Goal: Information Seeking & Learning: Compare options

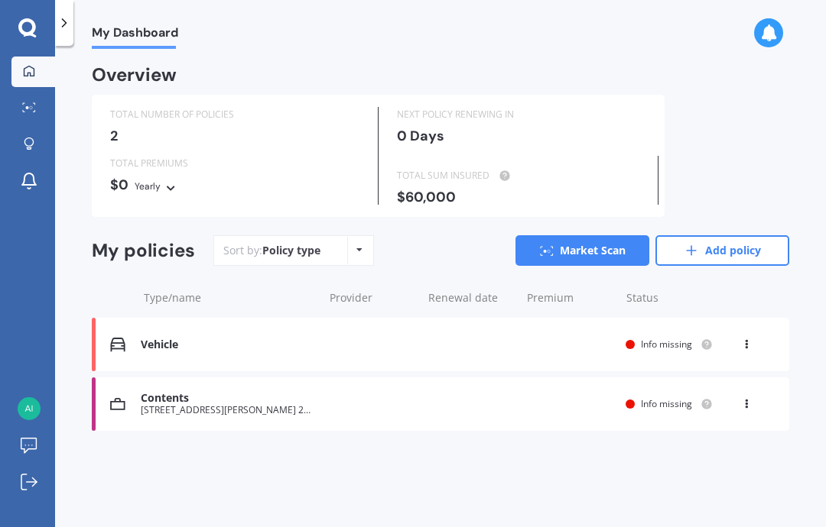
click at [742, 349] on div "Vehicle Renewal date Premium You are paying Yearly Status Info missing View opt…" at bounding box center [440, 345] width 697 height 54
click at [34, 115] on link "Market Scan" at bounding box center [33, 108] width 44 height 31
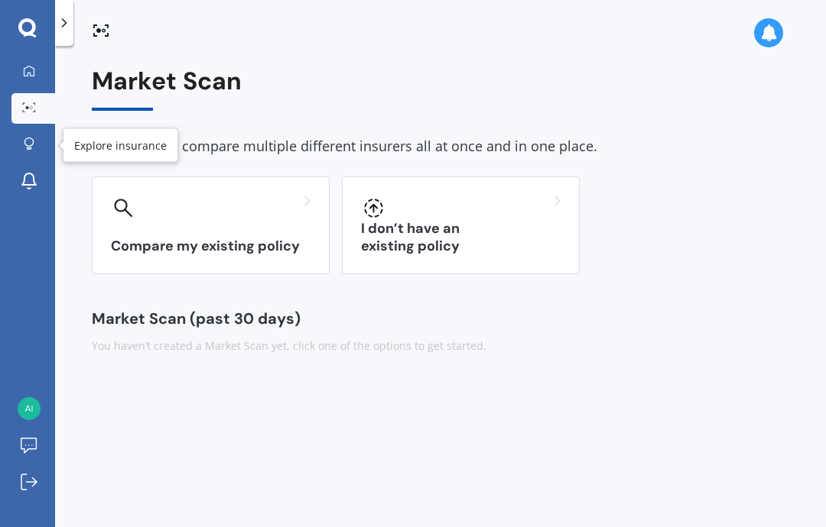
click at [29, 145] on icon at bounding box center [29, 144] width 11 height 13
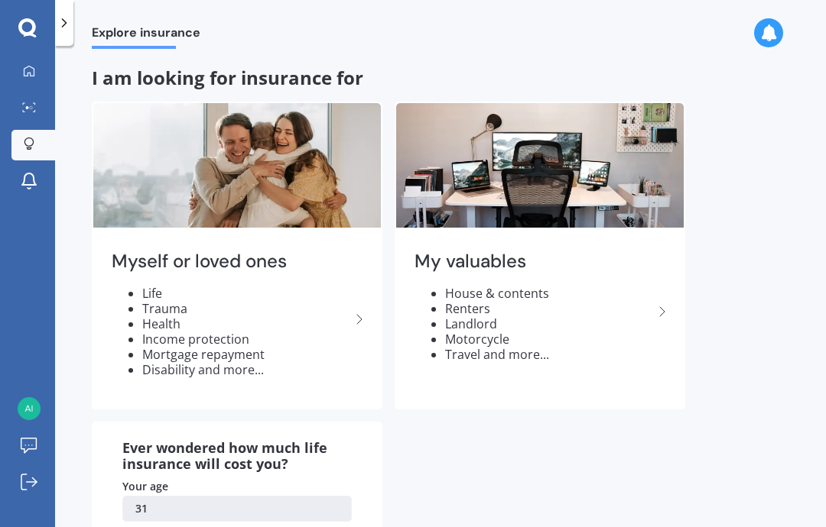
click at [29, 172] on icon at bounding box center [29, 181] width 18 height 18
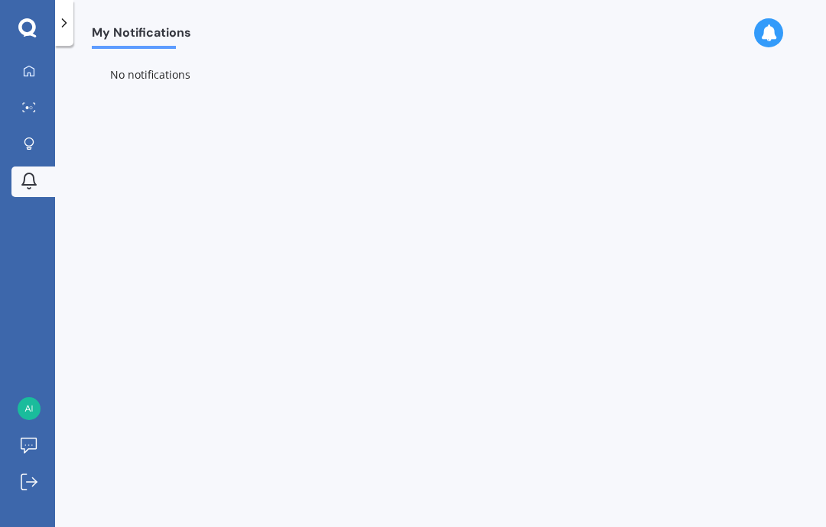
click at [33, 109] on icon at bounding box center [29, 107] width 14 height 10
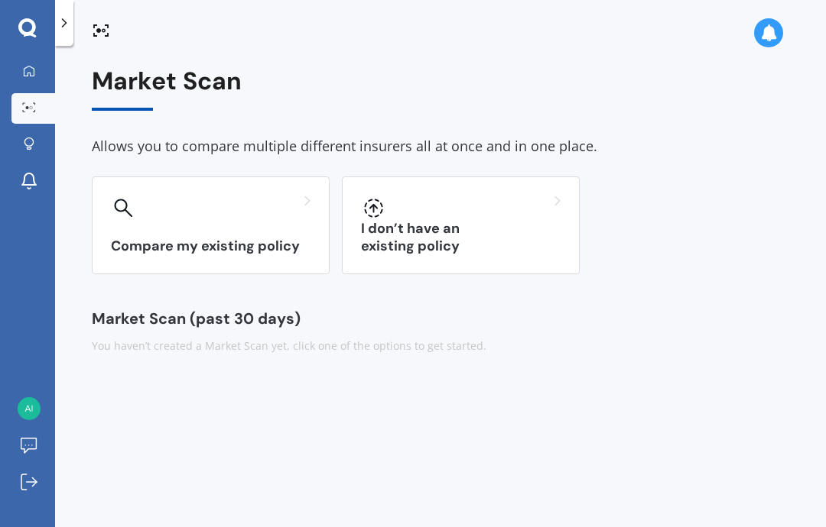
click at [27, 72] on icon at bounding box center [29, 71] width 12 height 12
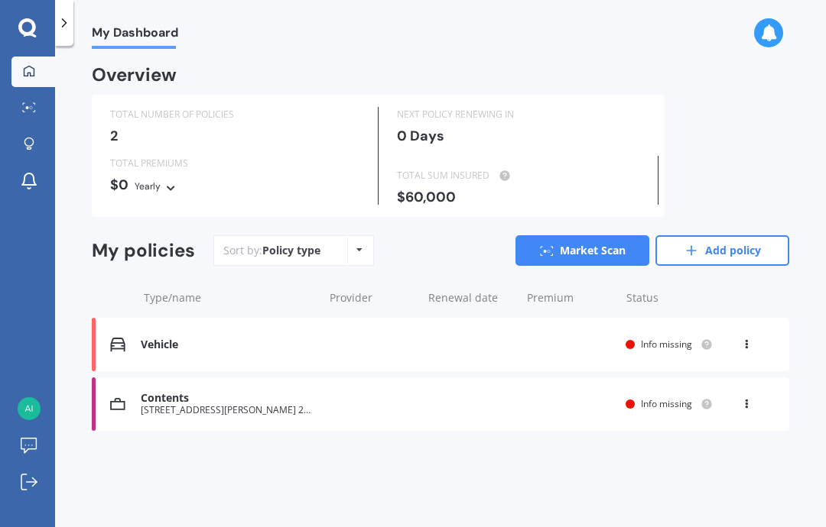
scroll to position [51, 0]
click at [561, 318] on div "Vehicle Renewal date Premium You are paying Yearly Status Info missing View opt…" at bounding box center [440, 345] width 697 height 54
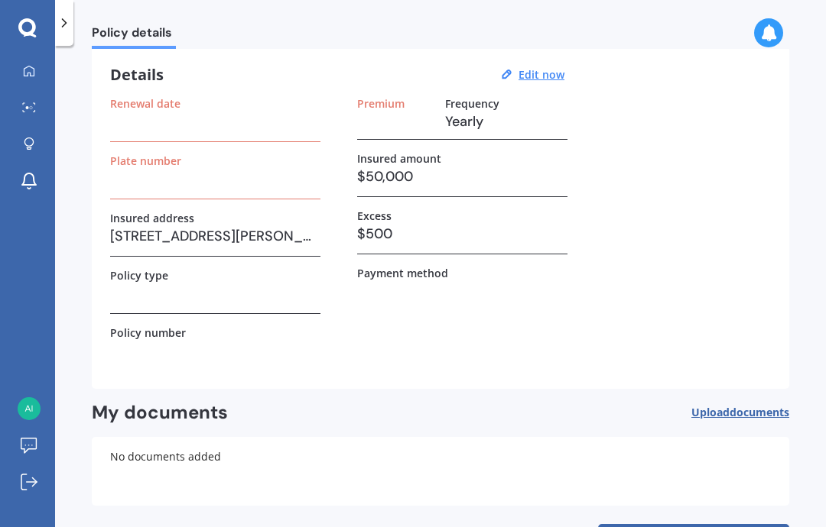
scroll to position [54, 0]
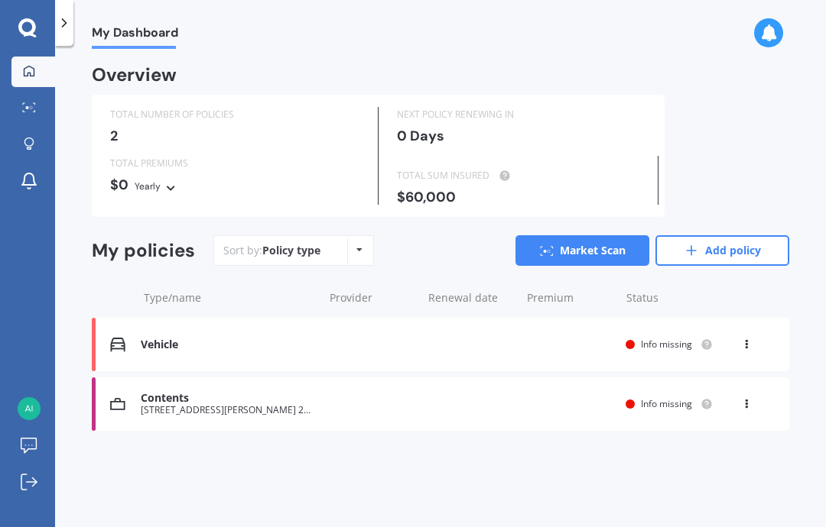
click at [743, 337] on icon at bounding box center [746, 341] width 11 height 9
click at [696, 389] on div "Delete" at bounding box center [712, 404] width 151 height 31
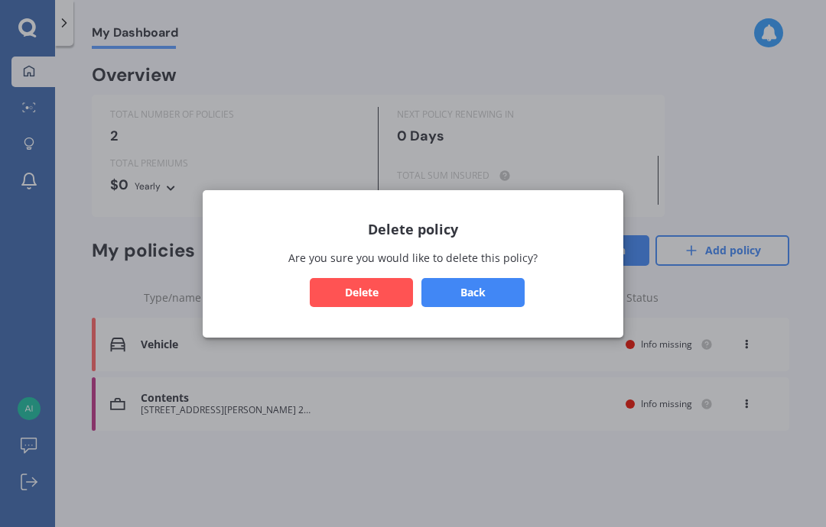
click at [320, 304] on button "Delete" at bounding box center [361, 291] width 103 height 29
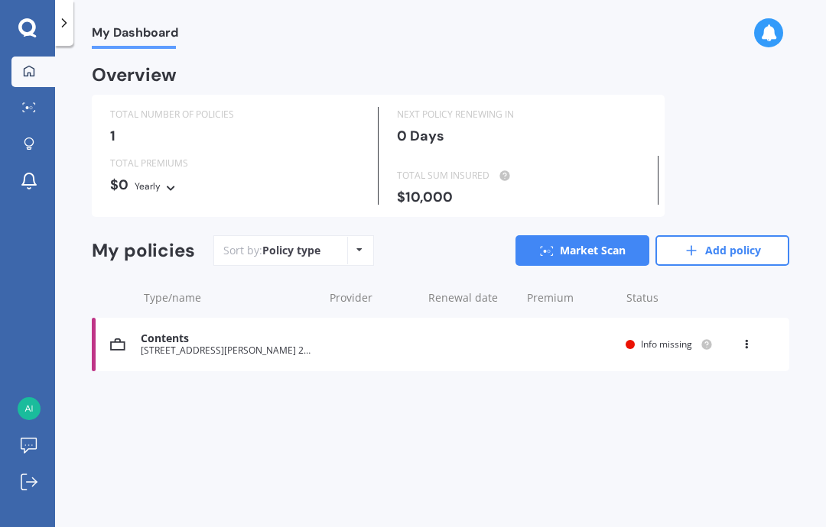
click at [748, 337] on icon at bounding box center [746, 341] width 11 height 9
click at [135, 372] on div "My Dashboard Overview TOTAL NUMBER OF POLICIES 1 NEXT POLICY RENEWING [DATE] TO…" at bounding box center [440, 290] width 771 height 482
click at [609, 318] on div "Contents [STREET_ADDRESS][PERSON_NAME] 2019 Renewal date Premium You are paying…" at bounding box center [440, 345] width 697 height 54
click at [745, 337] on div "View option View policy Delete" at bounding box center [748, 344] width 14 height 15
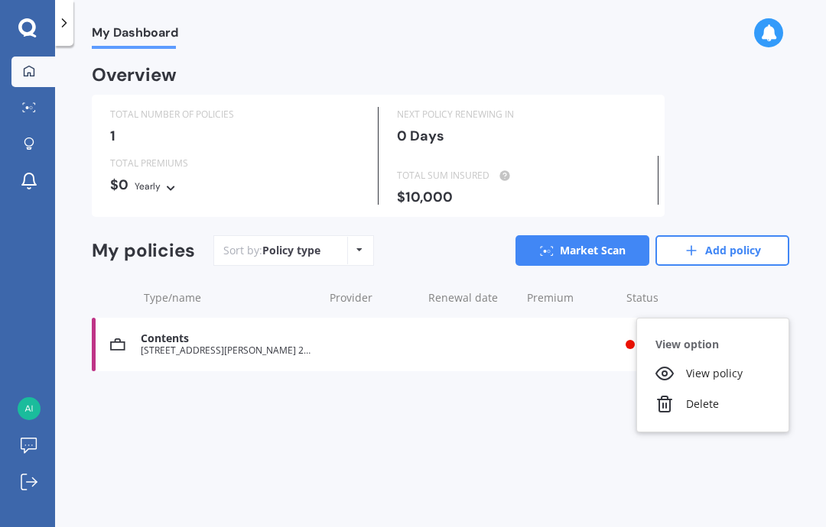
click at [695, 389] on div "Delete" at bounding box center [712, 404] width 151 height 31
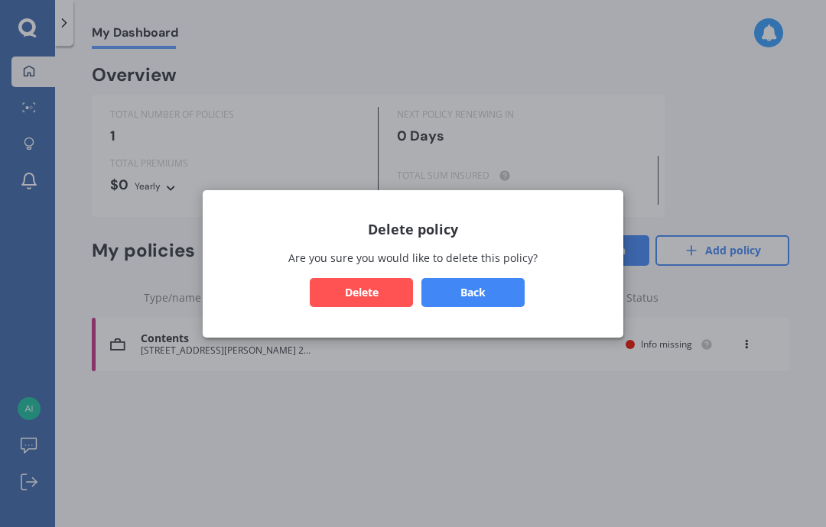
click at [340, 304] on button "Delete" at bounding box center [361, 291] width 103 height 29
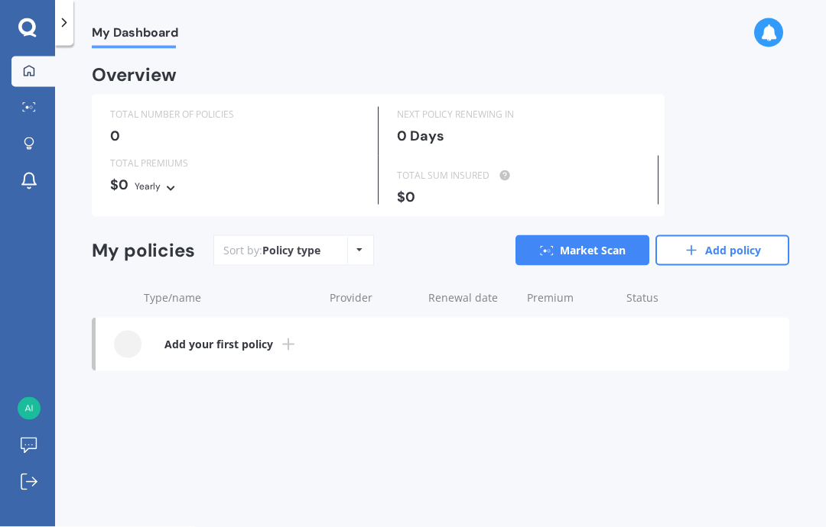
scroll to position [0, 0]
click at [34, 115] on link "Market Scan" at bounding box center [33, 108] width 44 height 31
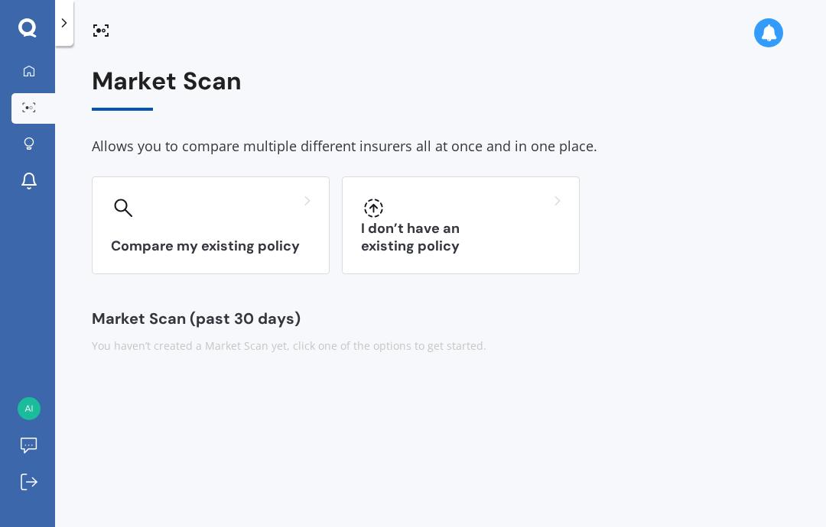
click at [38, 77] on div at bounding box center [29, 72] width 23 height 14
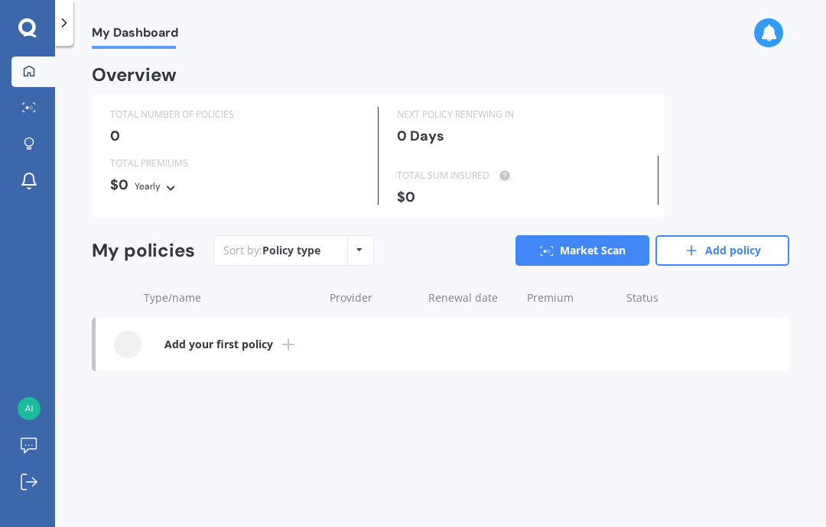
click at [26, 115] on link "Market Scan" at bounding box center [33, 108] width 44 height 31
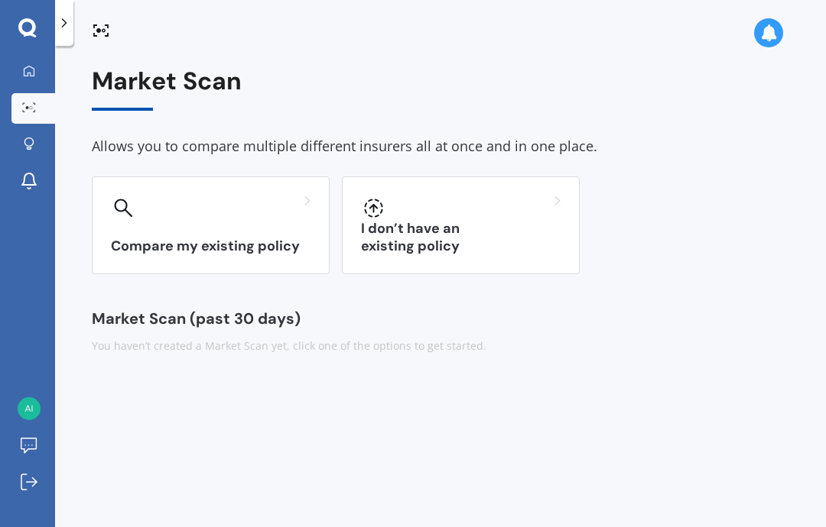
click at [26, 145] on icon at bounding box center [28, 142] width 9 height 9
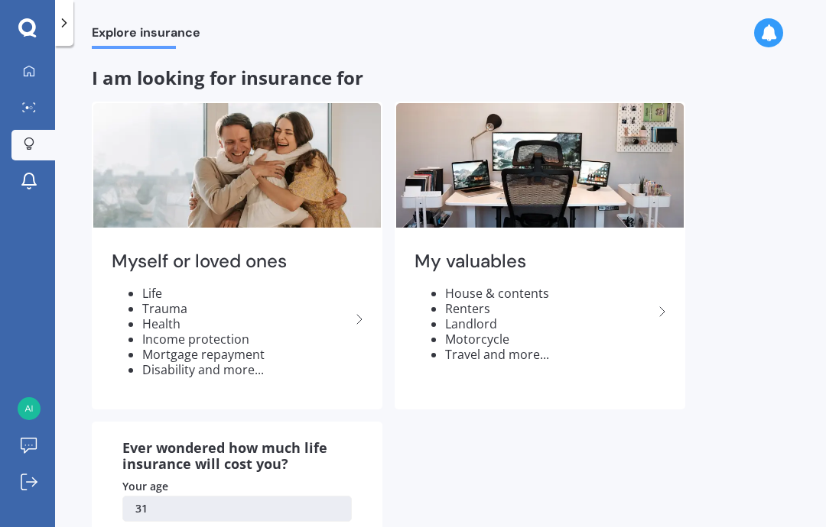
click at [28, 175] on icon at bounding box center [29, 181] width 18 height 18
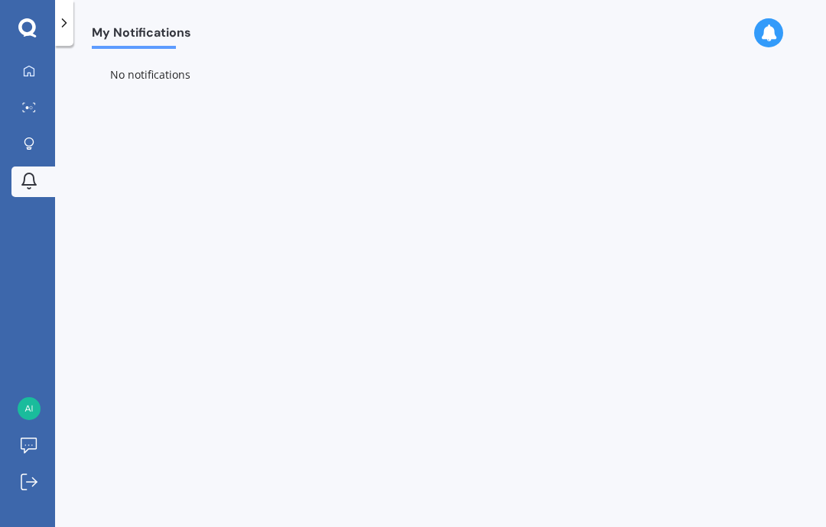
click at [34, 120] on link "Market Scan" at bounding box center [33, 108] width 44 height 31
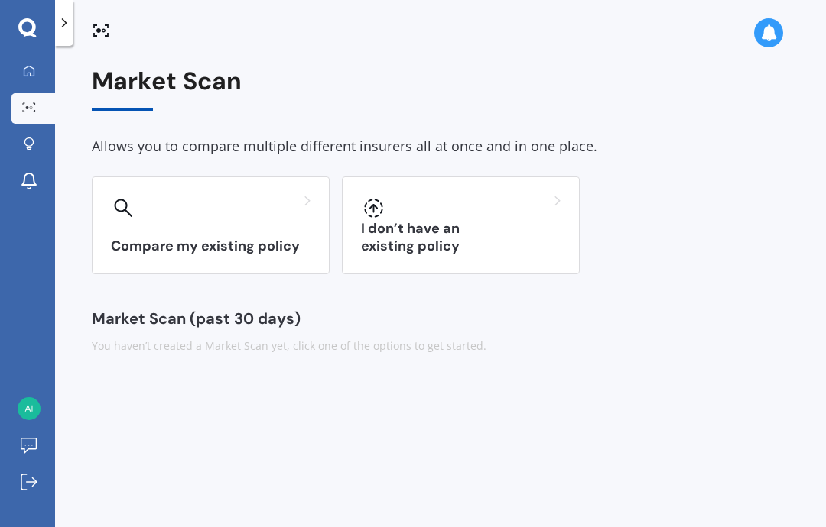
click at [519, 245] on h3 "I don’t have an existing policy" at bounding box center [461, 237] width 200 height 35
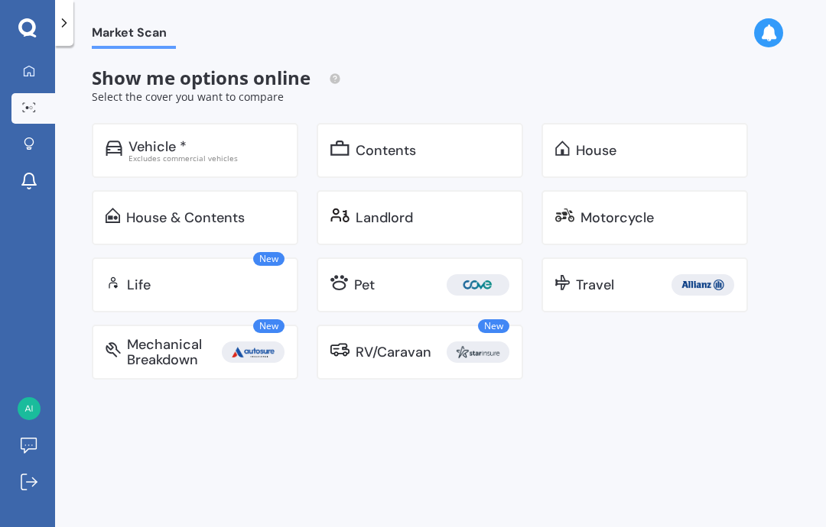
click at [445, 158] on div "Contents" at bounding box center [419, 150] width 206 height 55
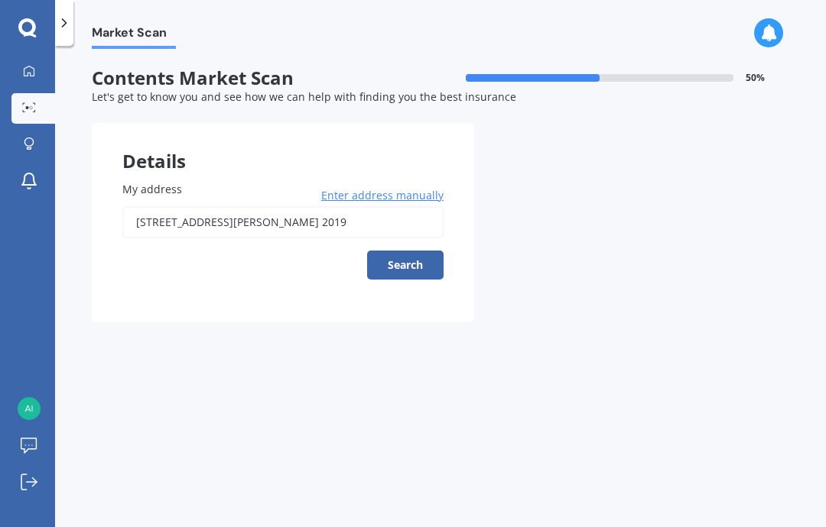
click at [71, 31] on div at bounding box center [64, 23] width 18 height 46
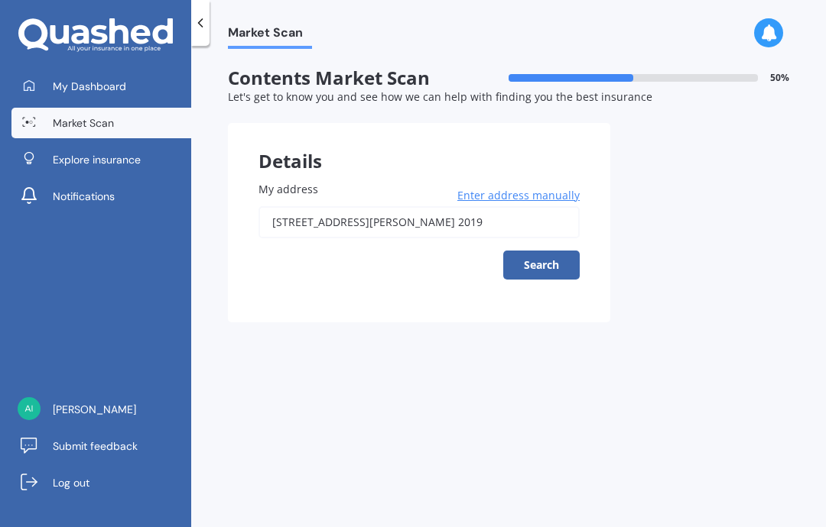
click at [198, 36] on div at bounding box center [200, 23] width 18 height 46
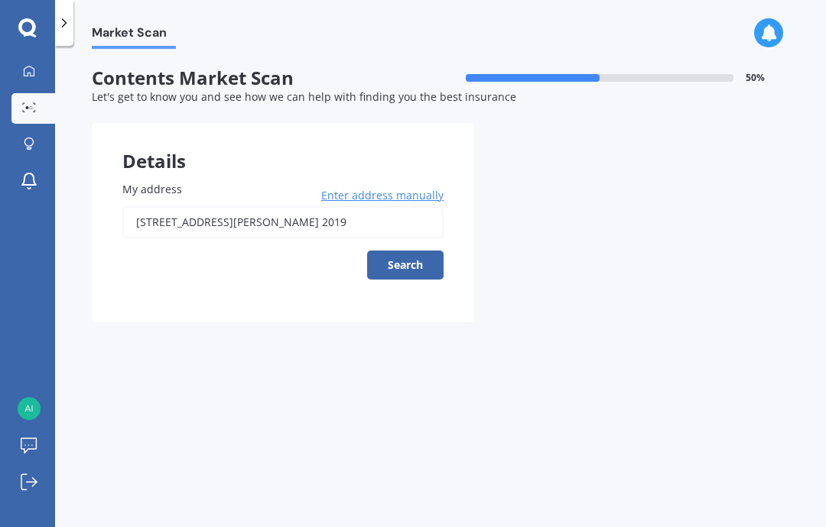
click at [416, 194] on span "Enter address manually" at bounding box center [382, 195] width 122 height 15
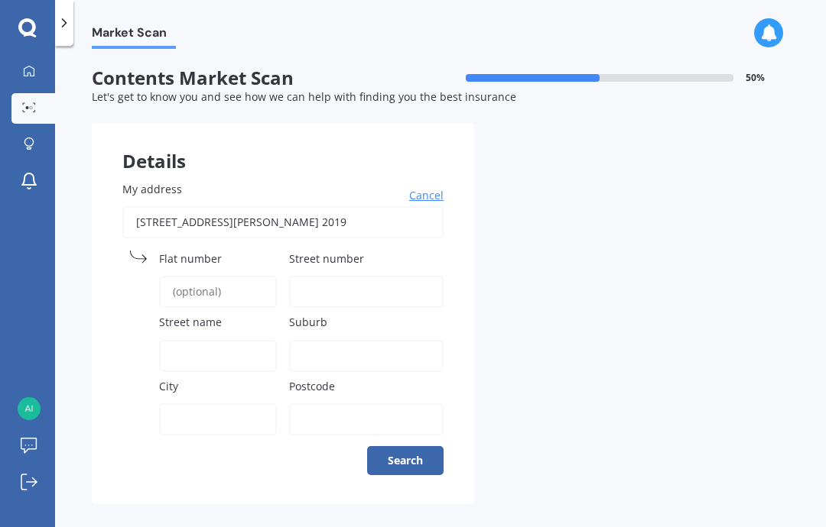
click at [161, 235] on input "[STREET_ADDRESS][PERSON_NAME] 2019" at bounding box center [282, 222] width 321 height 32
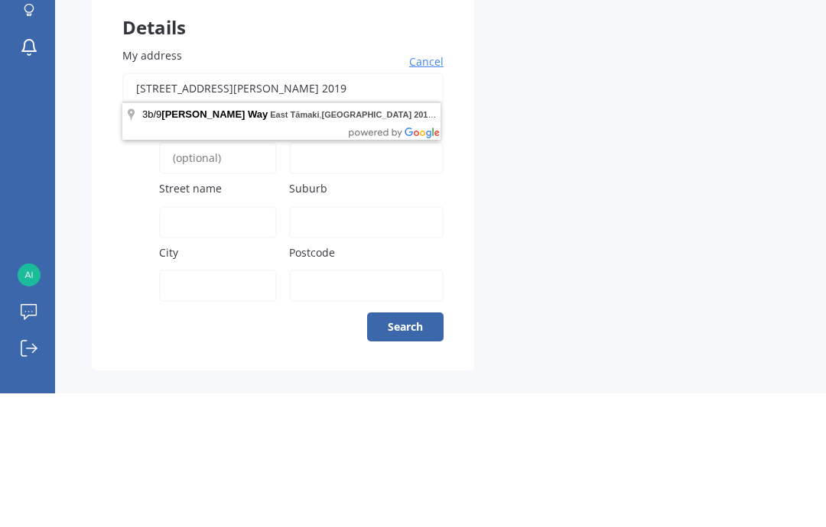
click at [422, 188] on span "Cancel" at bounding box center [426, 195] width 34 height 15
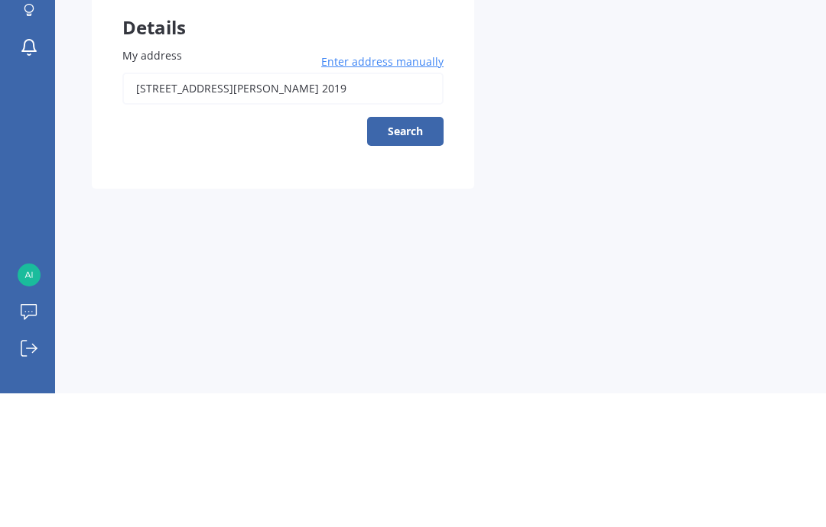
scroll to position [61, 0]
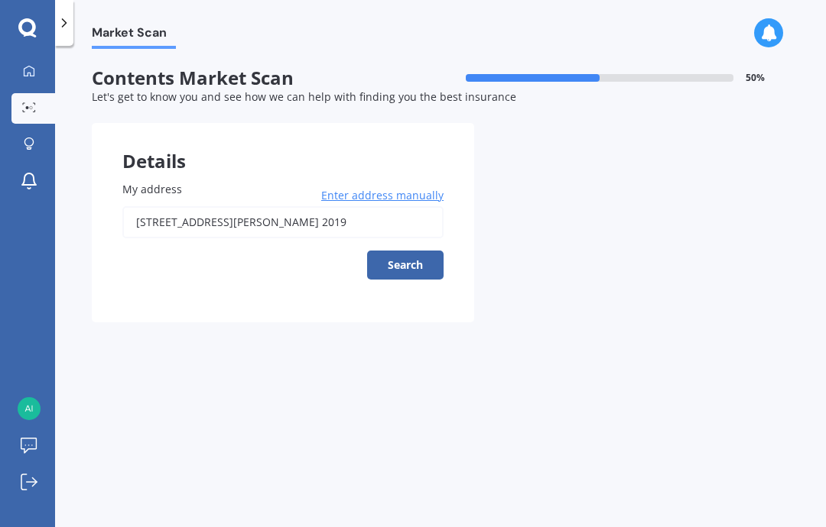
click at [390, 206] on input "[STREET_ADDRESS][PERSON_NAME] 2019" at bounding box center [282, 222] width 321 height 32
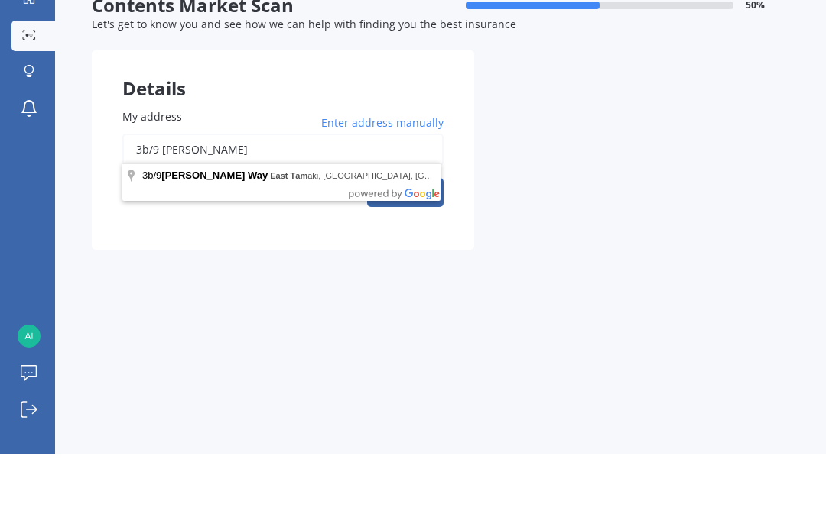
type input "3b/"
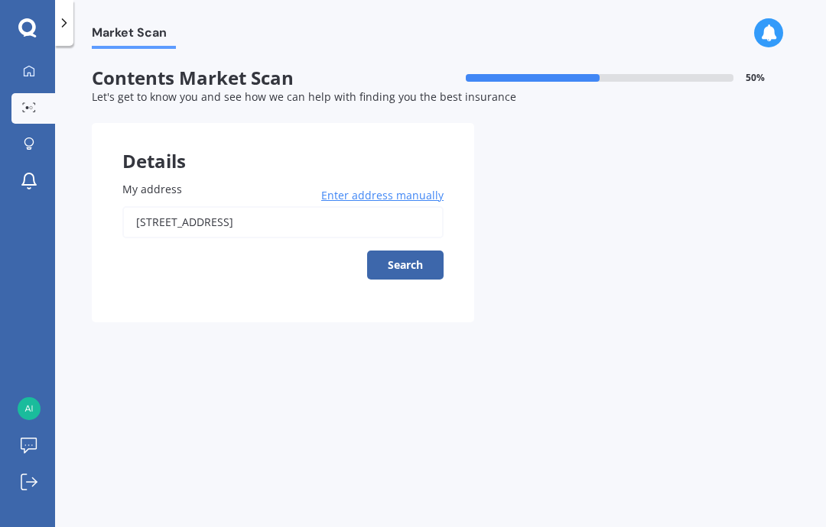
type input "[STREET_ADDRESS]"
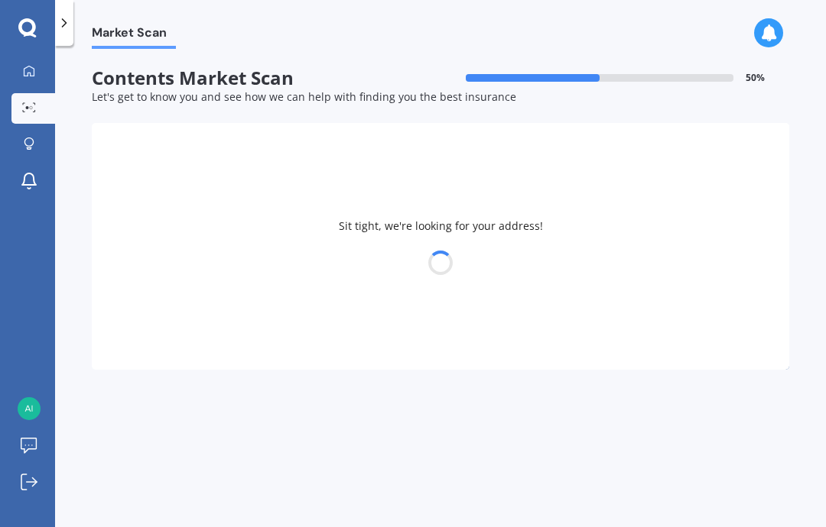
select select "24"
select select "04"
select select "1994"
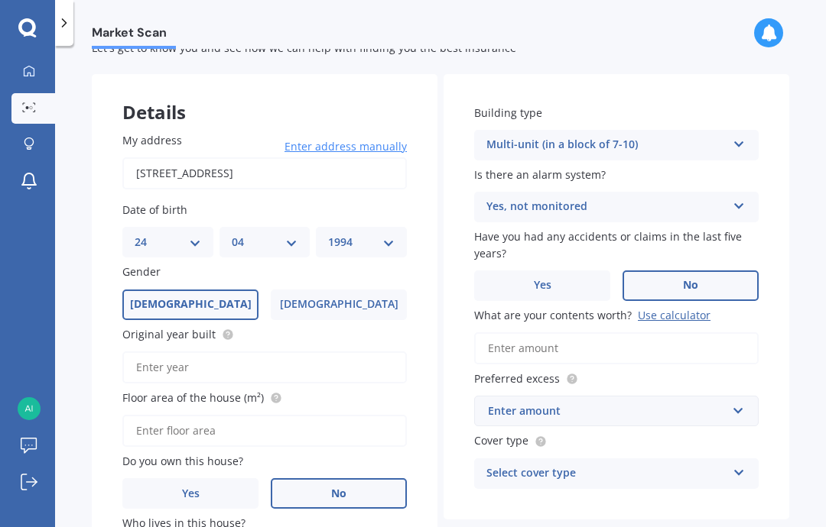
scroll to position [50, 0]
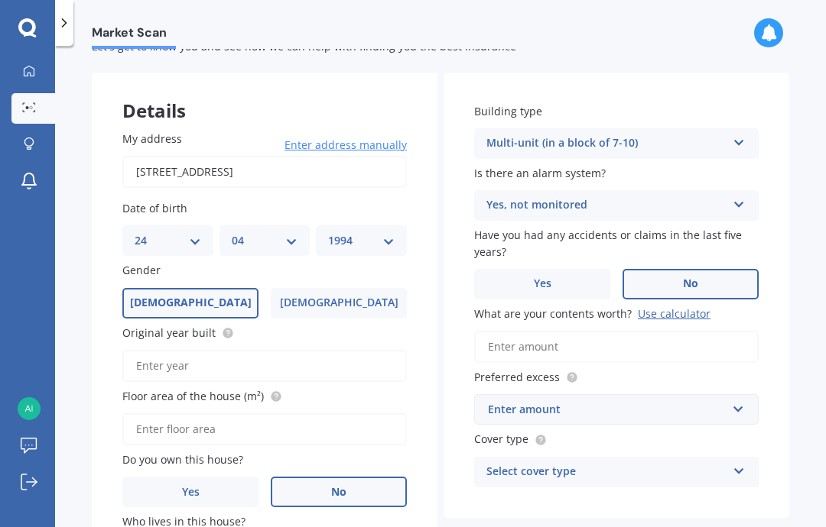
click at [139, 350] on input "Original year built" at bounding box center [264, 366] width 284 height 32
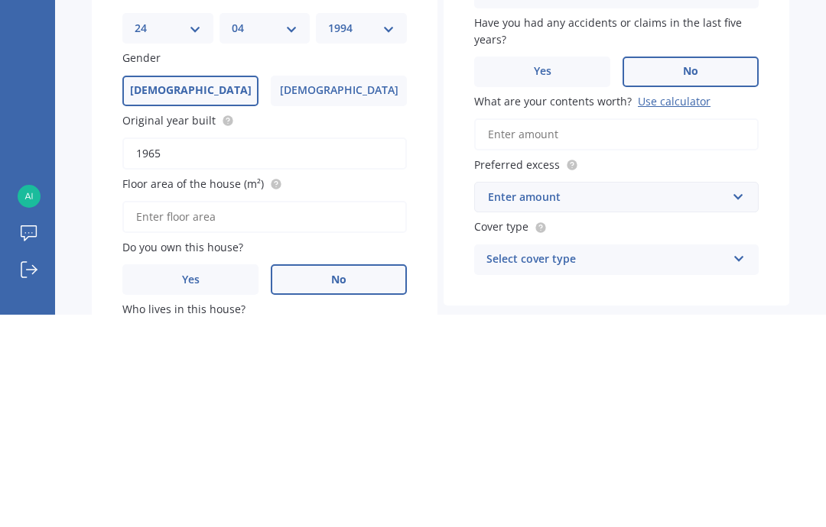
type input "1965"
click at [386, 414] on input "Floor area of the house (m²)" at bounding box center [264, 430] width 284 height 32
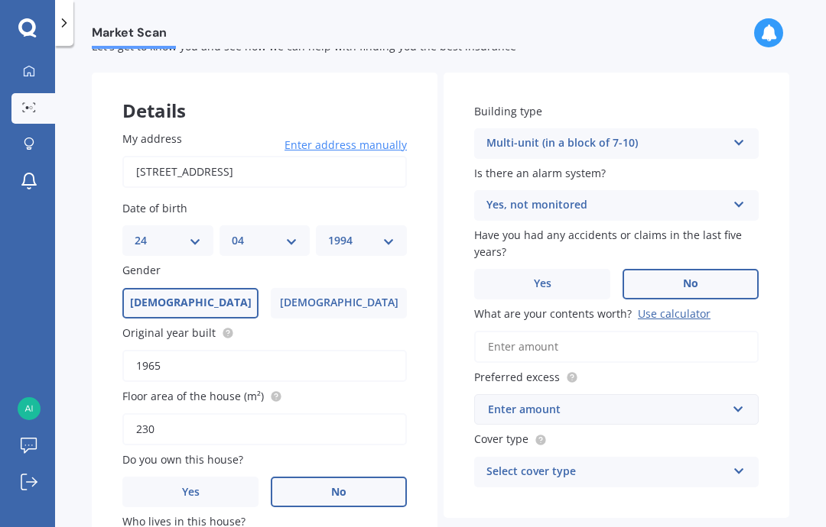
type input "230"
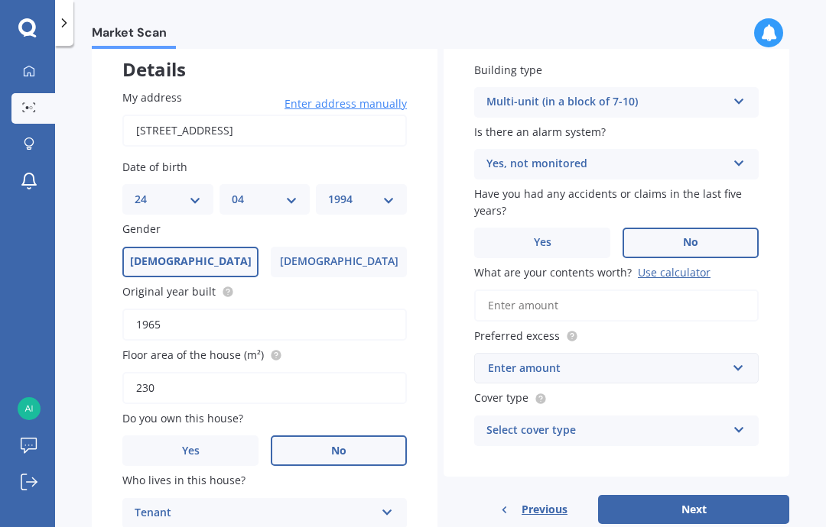
scroll to position [92, 0]
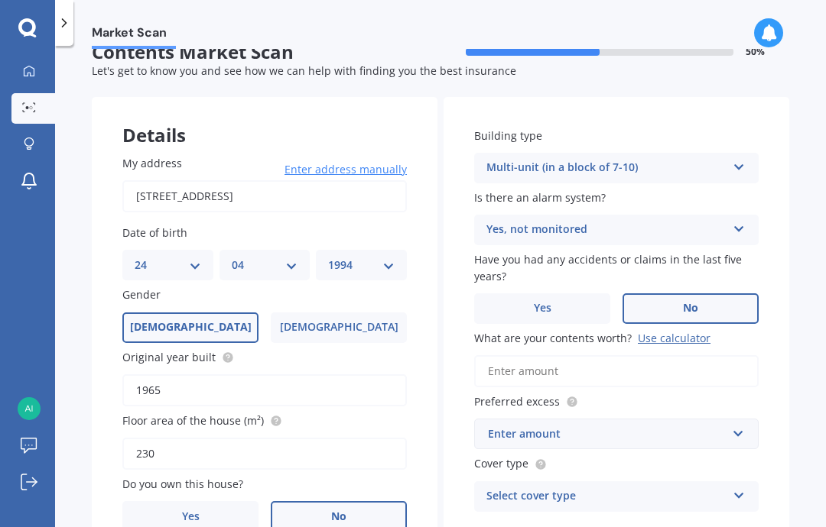
scroll to position [15, 0]
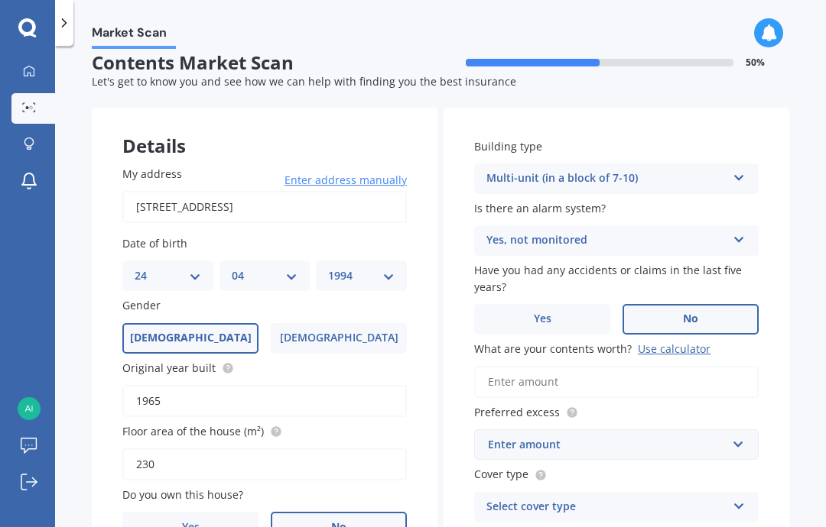
click at [739, 170] on icon at bounding box center [738, 175] width 13 height 11
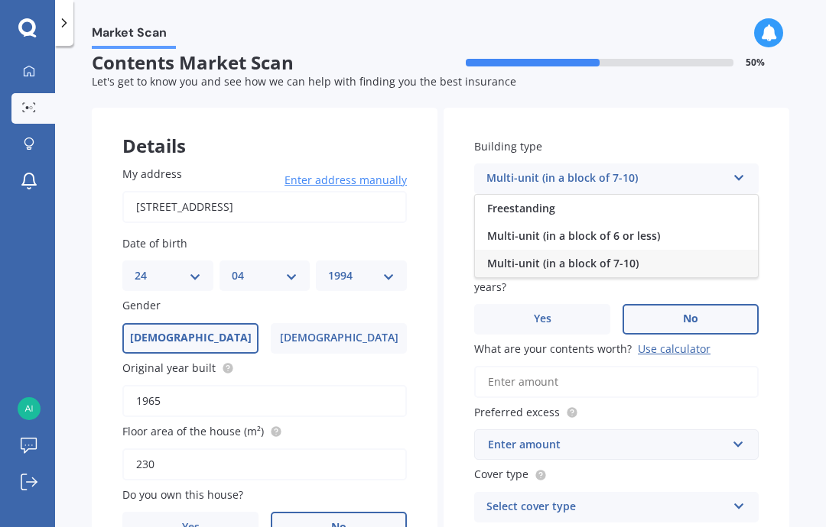
click at [651, 195] on div "Freestanding" at bounding box center [616, 209] width 283 height 28
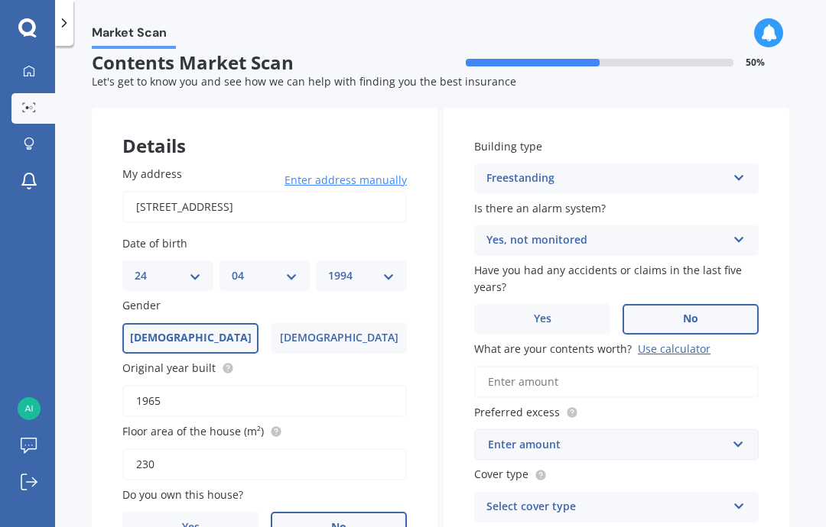
click at [700, 232] on div "Yes, not monitored" at bounding box center [606, 241] width 240 height 18
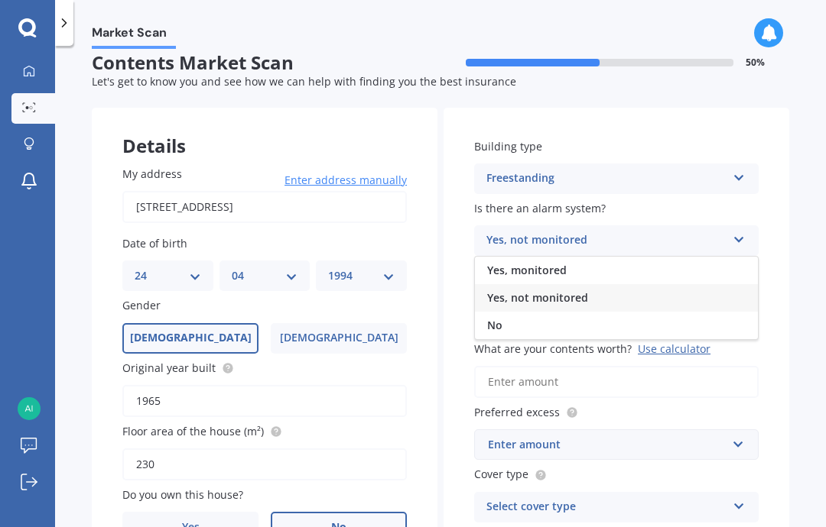
click at [581, 312] on div "No" at bounding box center [616, 326] width 283 height 28
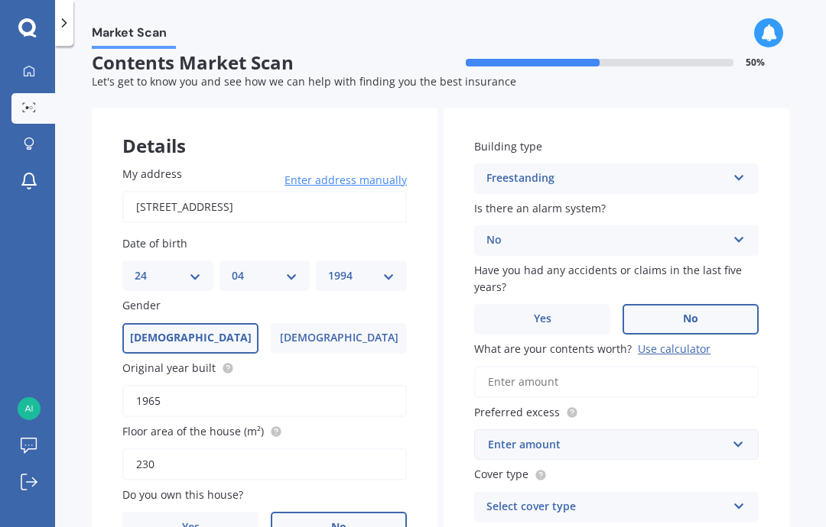
click at [657, 232] on div "No" at bounding box center [606, 241] width 240 height 18
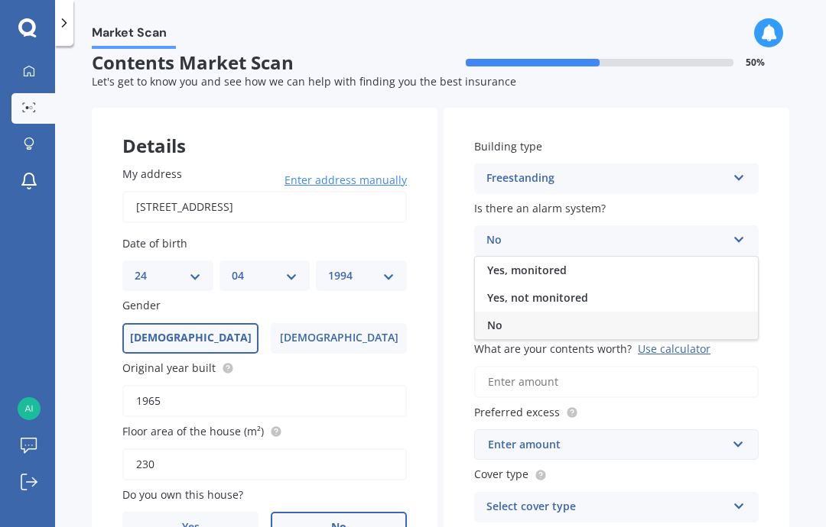
click at [610, 284] on div "Yes, not monitored" at bounding box center [616, 298] width 283 height 28
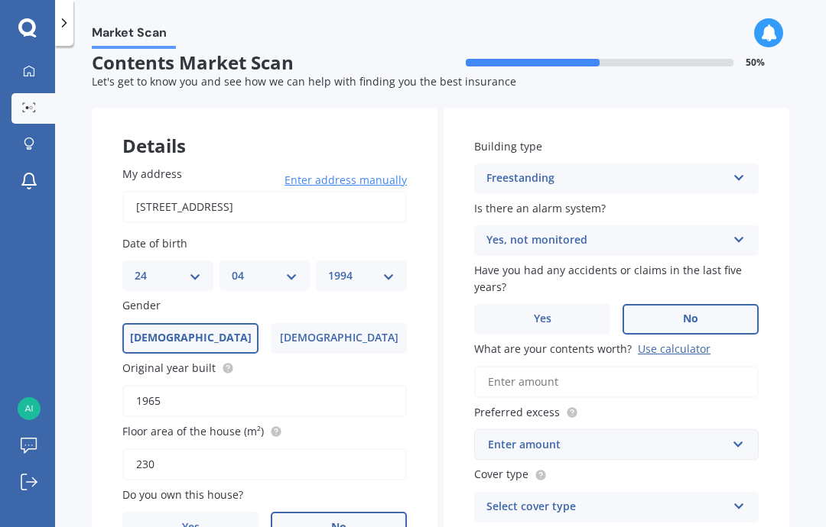
click at [665, 342] on div "Use calculator" at bounding box center [674, 349] width 73 height 15
click at [665, 366] on input "What are your contents worth? Use calculator" at bounding box center [616, 382] width 284 height 32
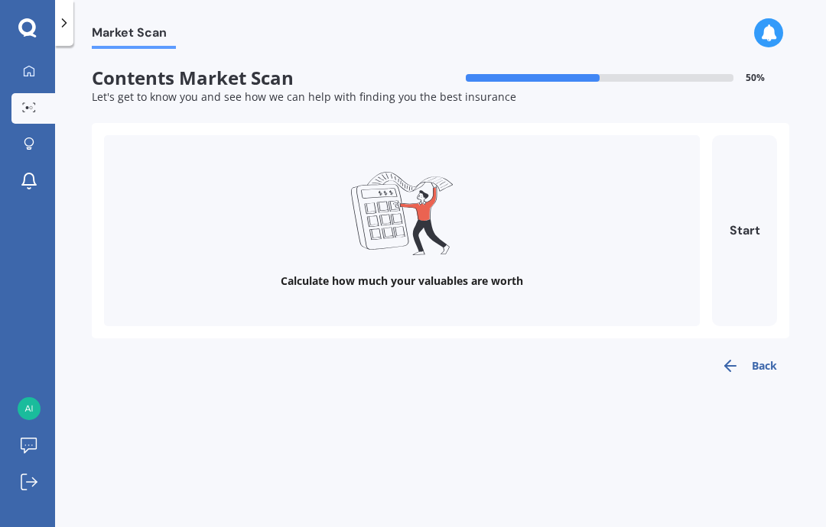
click at [742, 175] on button "Start" at bounding box center [744, 230] width 65 height 191
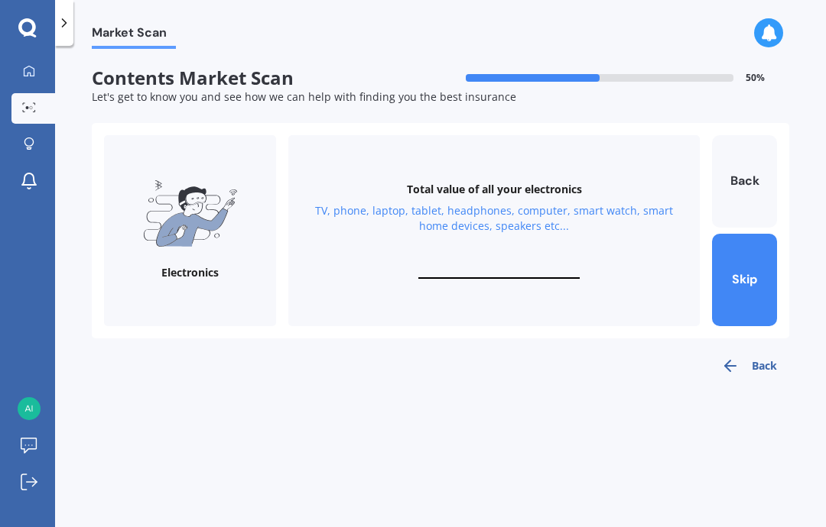
click at [326, 203] on div "TV, phone, laptop, tablet, headphones, computer, smart watch, smart home device…" at bounding box center [494, 218] width 375 height 31
click at [467, 203] on div "TV, phone, laptop, tablet, headphones, computer, smart watch, smart home device…" at bounding box center [494, 218] width 375 height 31
click at [527, 196] on div "Total value of all your electronics TV, phone, laptop, tablet, headphones, comp…" at bounding box center [493, 230] width 411 height 191
click at [505, 264] on input "text" at bounding box center [498, 271] width 161 height 15
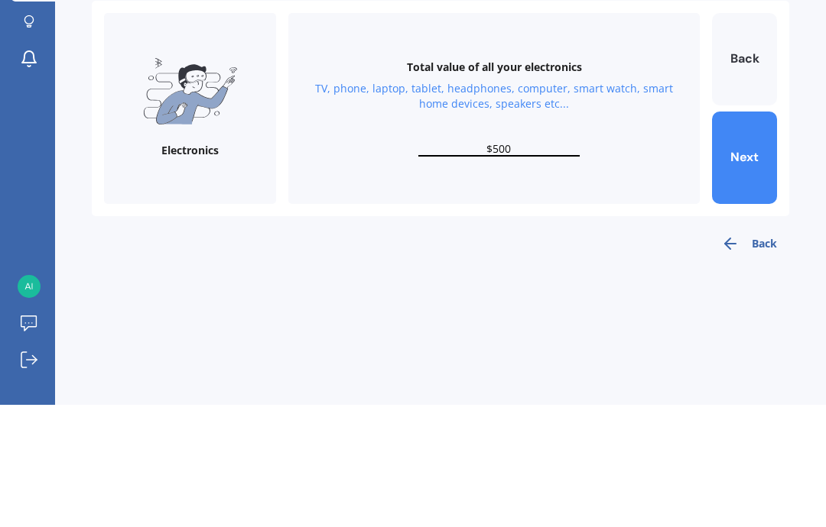
type input "$5,000"
click at [751, 234] on button "Next" at bounding box center [744, 280] width 65 height 92
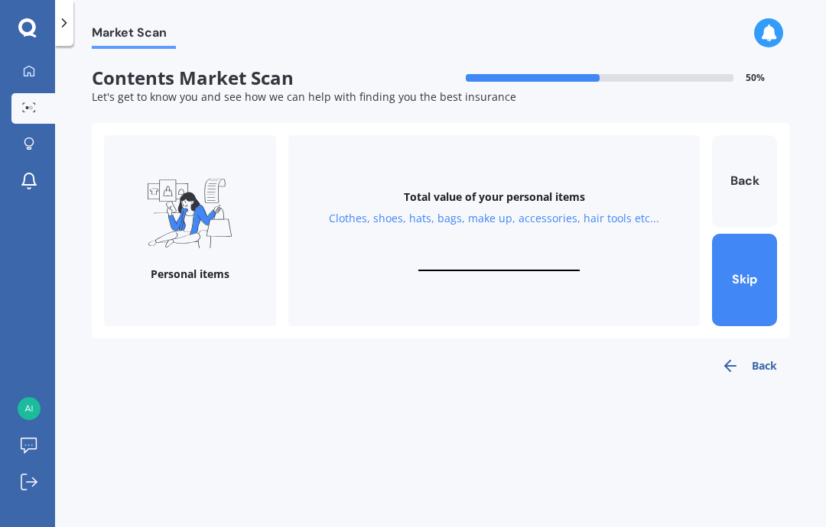
click at [521, 257] on input "text" at bounding box center [498, 264] width 161 height 15
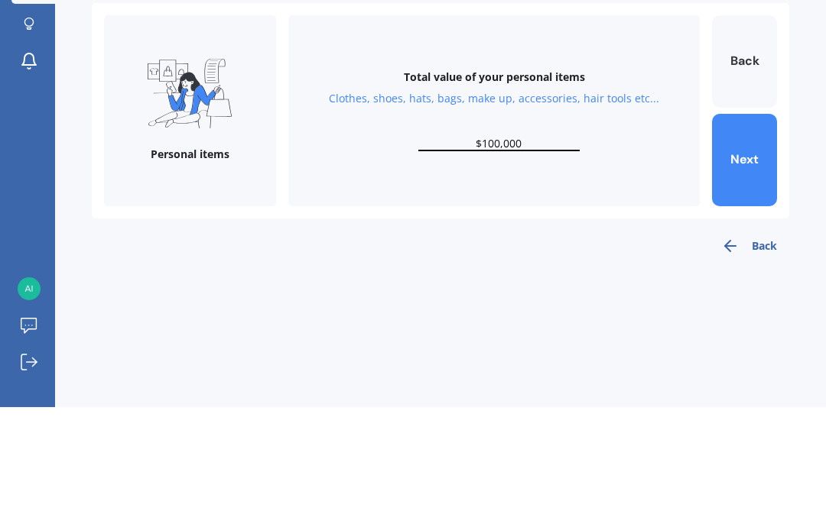
type input "$10,000"
click at [748, 234] on button "Next" at bounding box center [744, 280] width 65 height 92
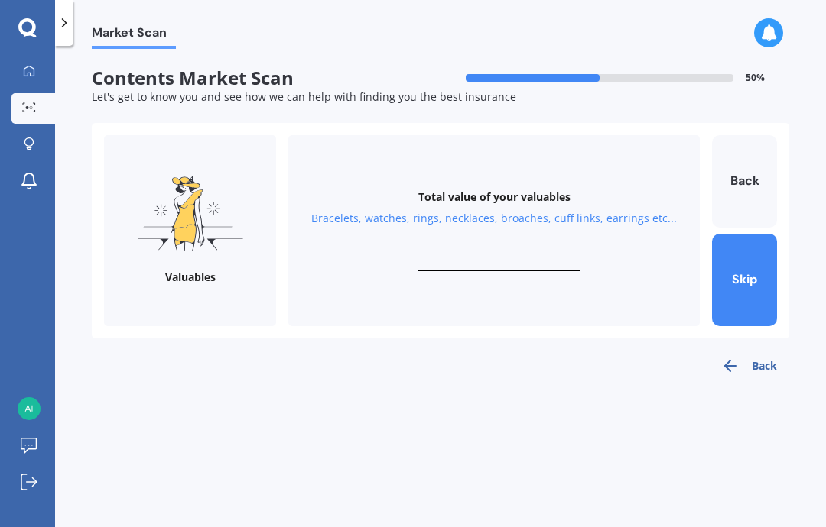
click at [519, 189] on div "Total value of your valuables Bracelets, watches, rings, necklaces, broaches, c…" at bounding box center [493, 230] width 411 height 191
click at [517, 257] on input "text" at bounding box center [498, 264] width 161 height 15
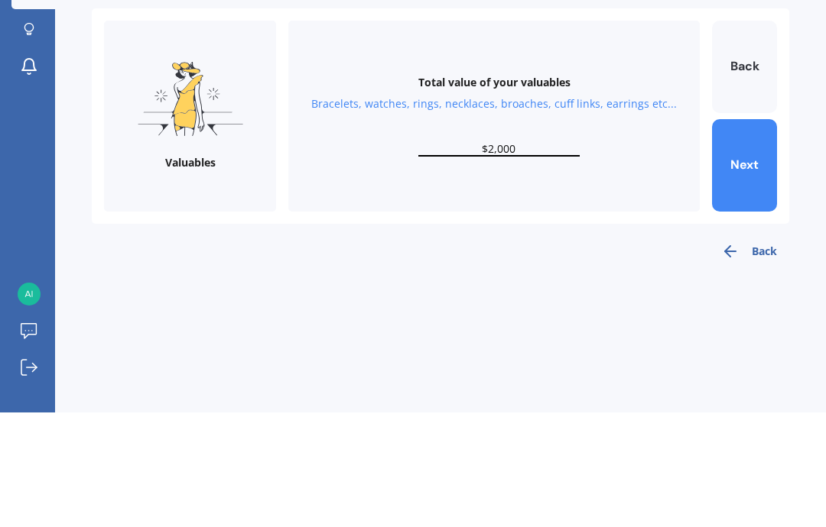
type input "$20,000"
click at [740, 234] on button "Next" at bounding box center [744, 280] width 65 height 92
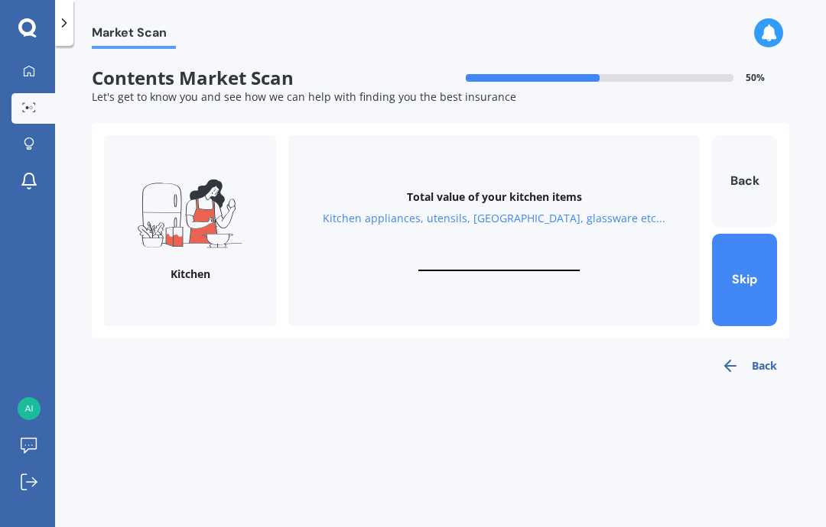
click at [528, 187] on div "Total value of your kitchen items Kitchen appliances, utensils, china, glasswar…" at bounding box center [493, 230] width 411 height 191
click at [506, 257] on input "text" at bounding box center [498, 264] width 161 height 15
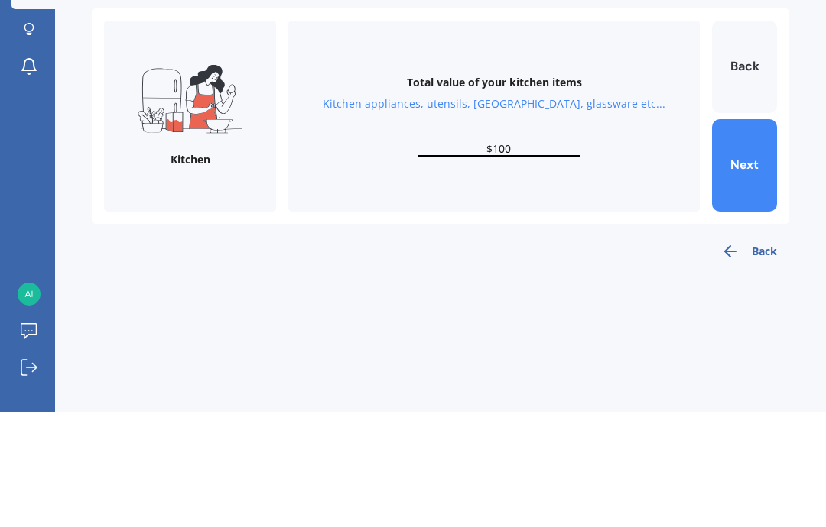
type input "$1,000"
click at [748, 234] on button "Next" at bounding box center [744, 280] width 65 height 92
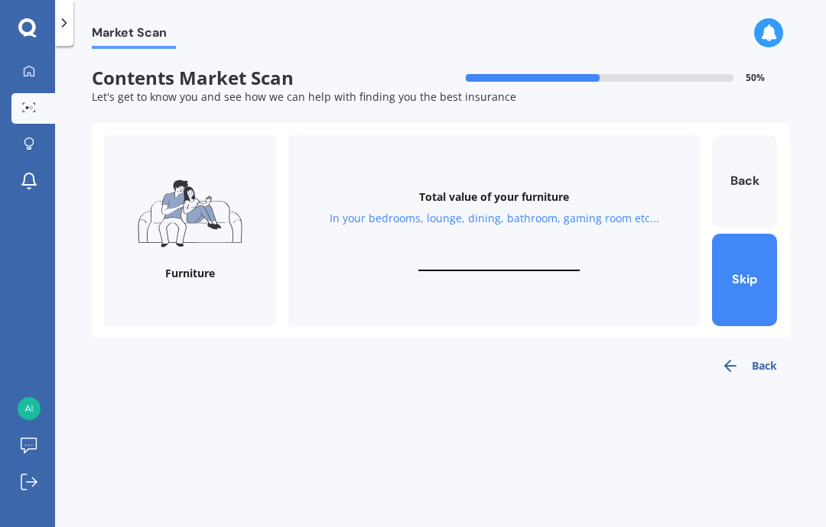
click at [524, 257] on input "text" at bounding box center [498, 264] width 161 height 15
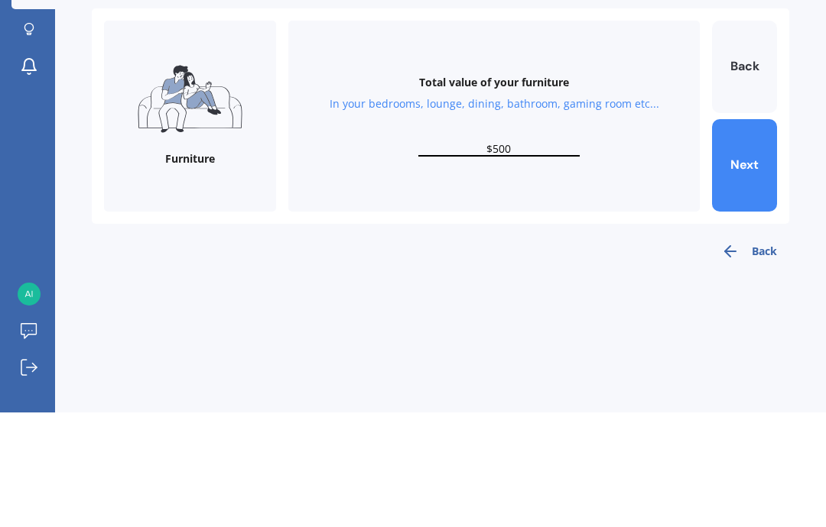
type input "$5,000"
click at [749, 234] on button "Next" at bounding box center [744, 280] width 65 height 92
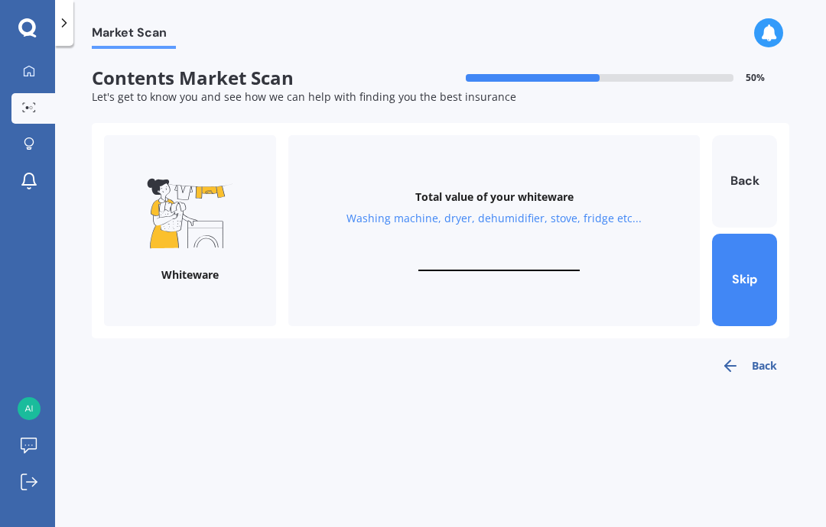
click at [531, 257] on input "text" at bounding box center [498, 264] width 161 height 15
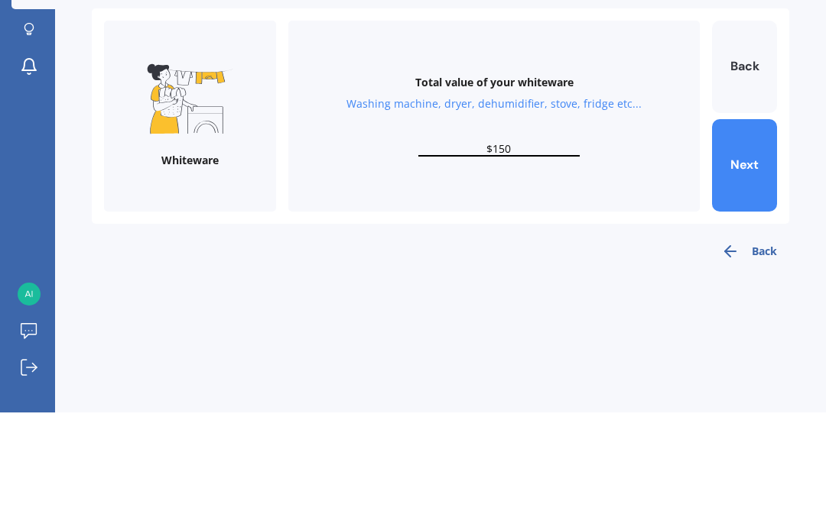
type input "$1,500"
click at [753, 234] on button "Next" at bounding box center [744, 280] width 65 height 92
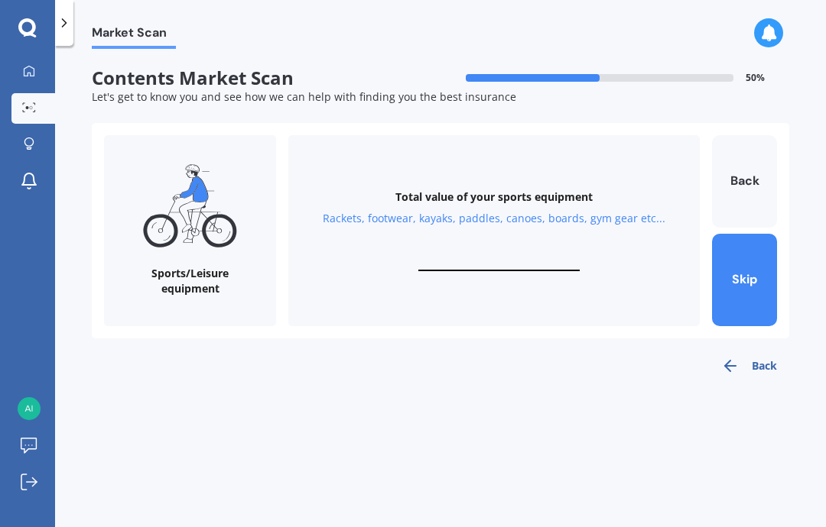
click at [540, 257] on input "text" at bounding box center [498, 264] width 161 height 15
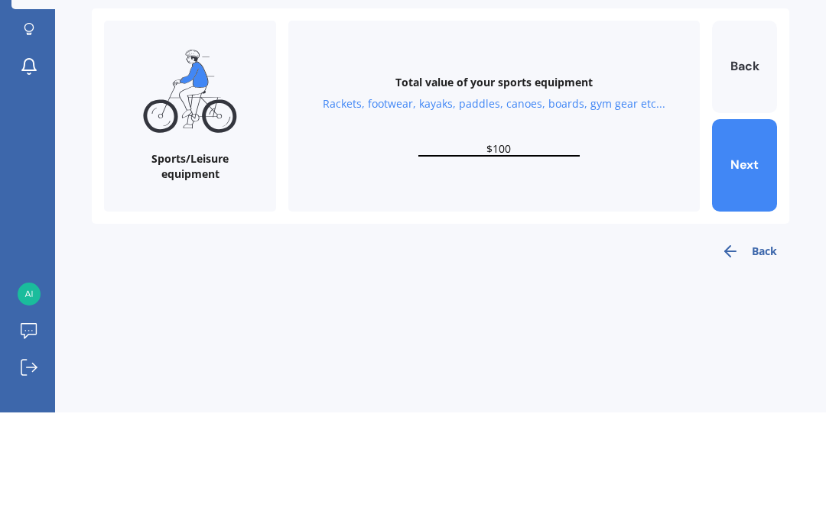
type input "$1,000"
click at [741, 234] on button "Next" at bounding box center [744, 280] width 65 height 92
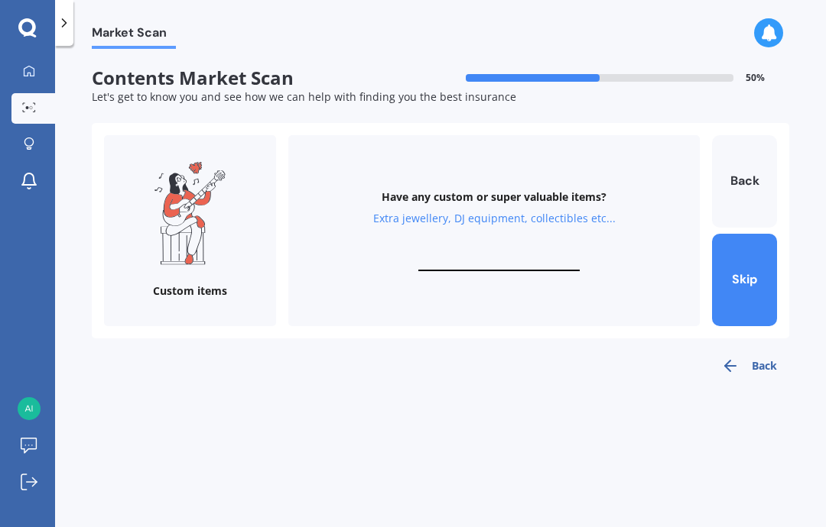
click at [540, 257] on input "text" at bounding box center [498, 264] width 161 height 15
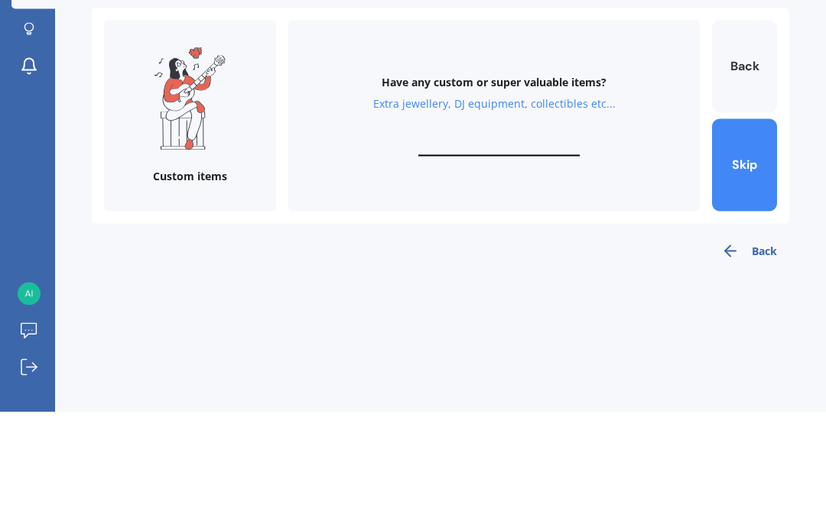
click at [748, 234] on button "Skip" at bounding box center [744, 280] width 65 height 92
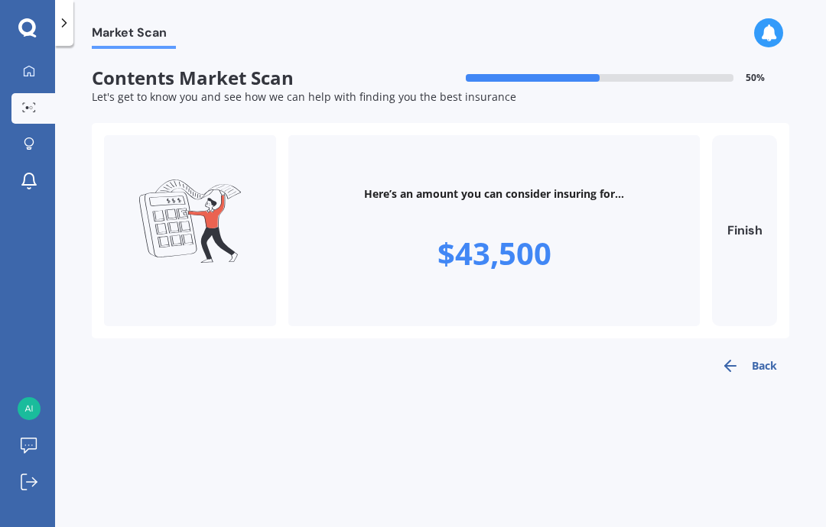
click at [752, 177] on button "Finish" at bounding box center [744, 230] width 65 height 191
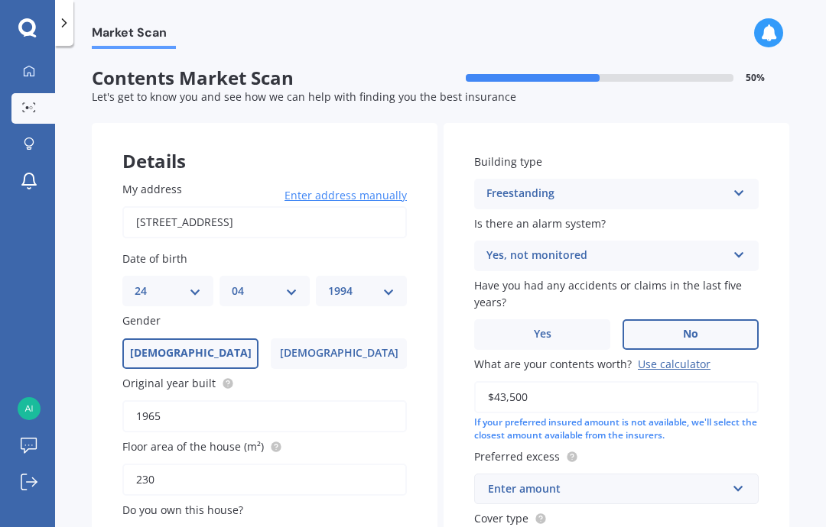
click at [595, 381] on input "$43,500" at bounding box center [616, 397] width 284 height 32
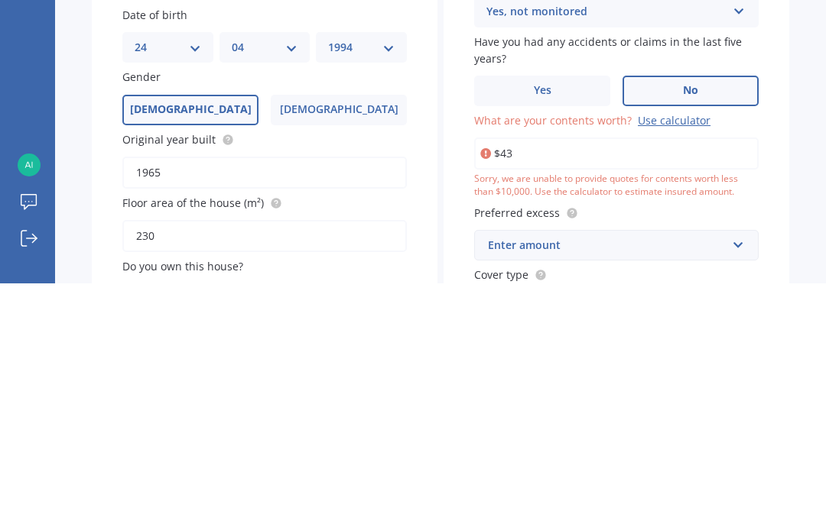
type input "$4"
type input "$50,000"
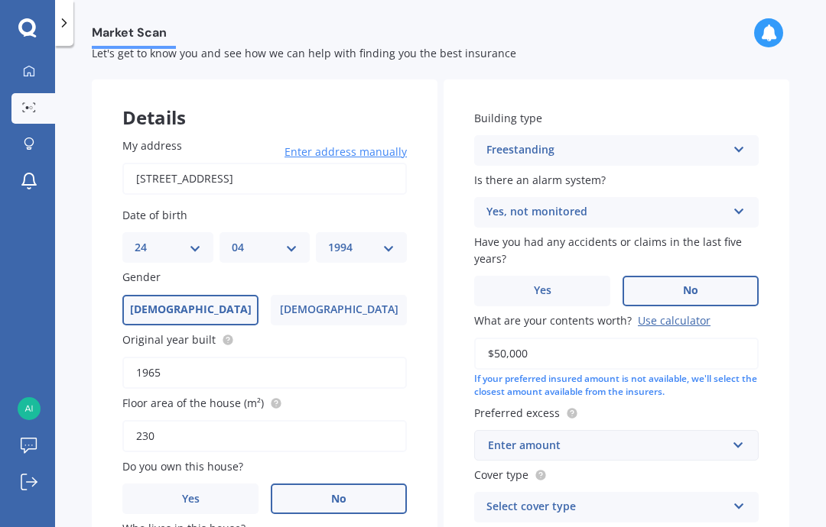
scroll to position [45, 0]
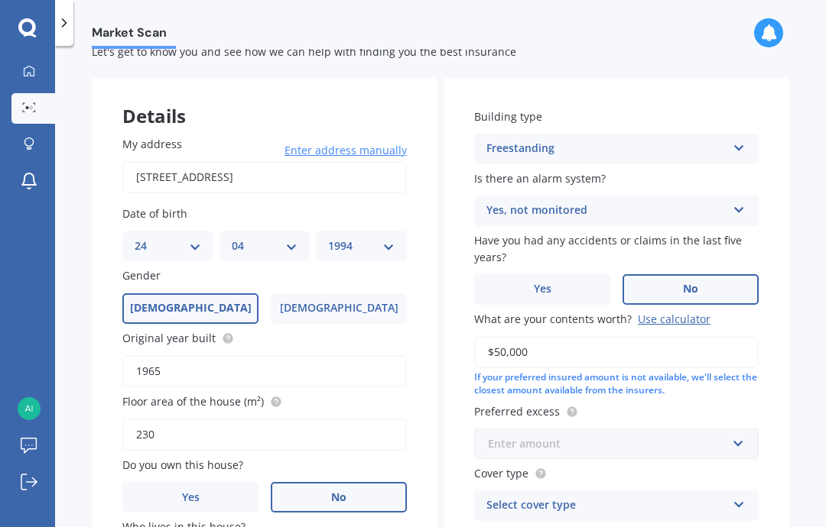
click at [737, 430] on input "text" at bounding box center [610, 444] width 271 height 29
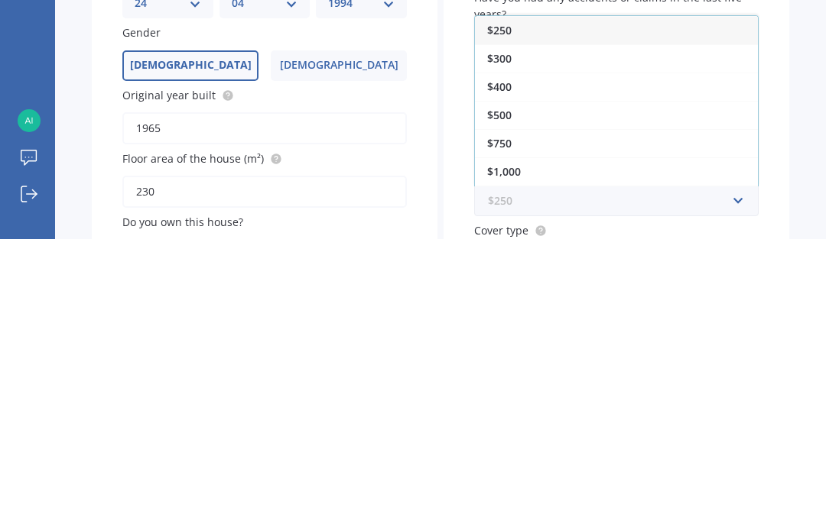
scroll to position [0, 0]
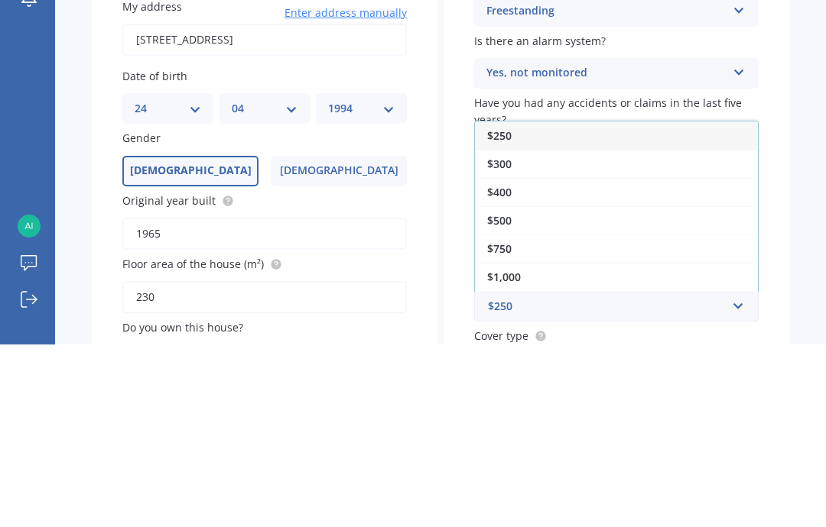
click at [711, 304] on div "$250" at bounding box center [616, 318] width 283 height 28
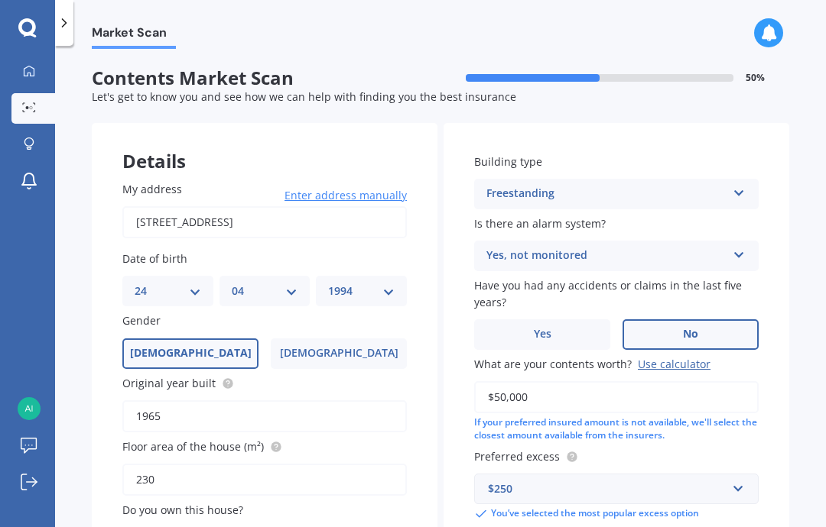
click at [716, 481] on div "$250" at bounding box center [607, 489] width 238 height 17
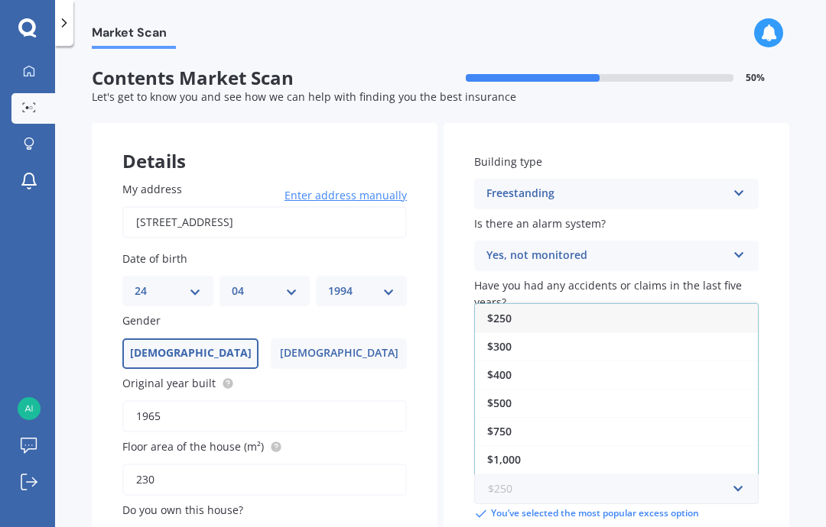
click at [743, 475] on input "text" at bounding box center [610, 489] width 271 height 29
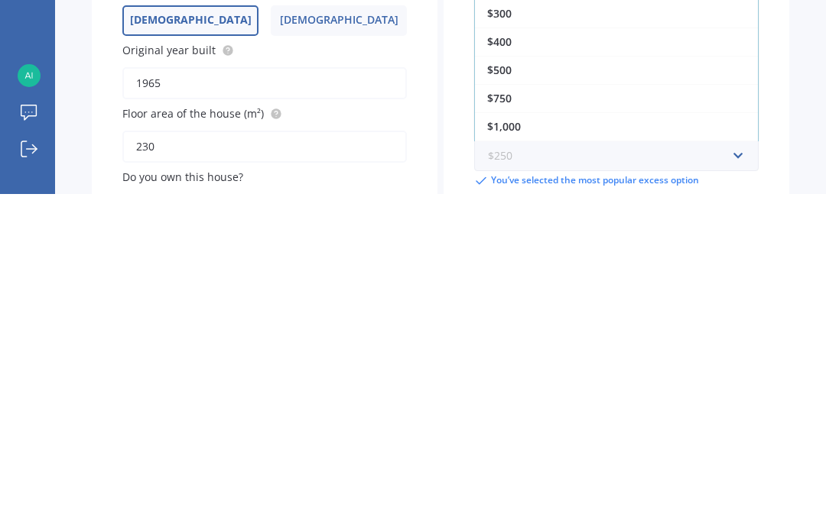
click at [733, 475] on input "text" at bounding box center [610, 489] width 271 height 29
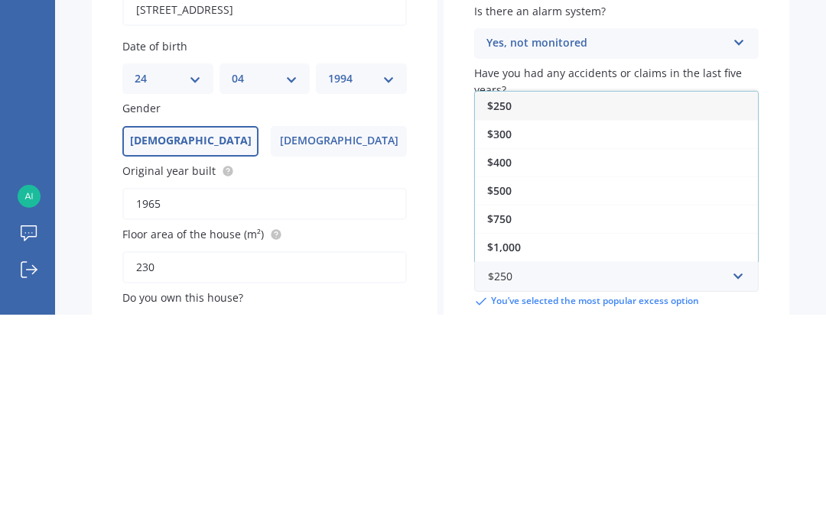
click at [718, 304] on div "$250" at bounding box center [616, 318] width 283 height 28
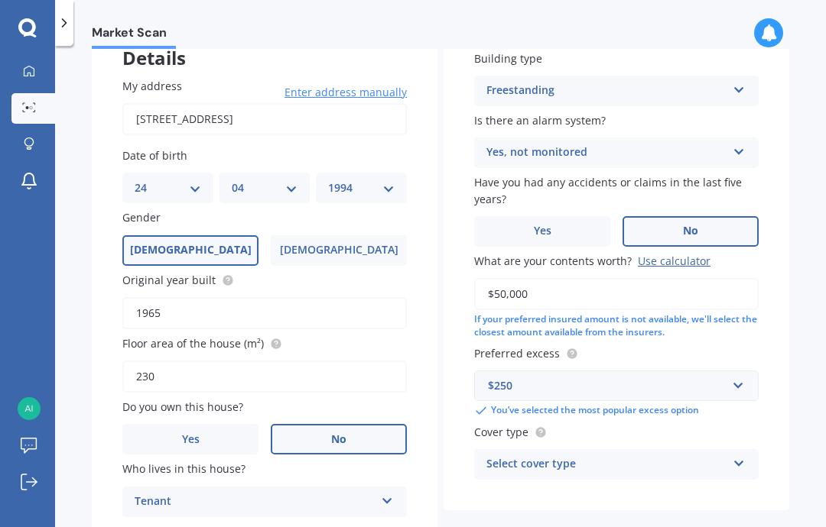
scroll to position [102, 0]
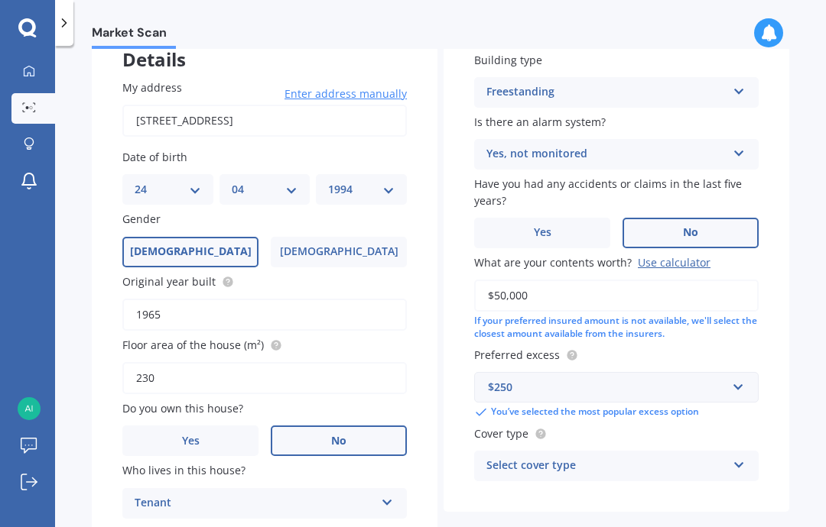
click at [740, 457] on icon at bounding box center [738, 462] width 13 height 11
click at [674, 482] on div "High" at bounding box center [616, 496] width 283 height 28
click at [536, 429] on circle at bounding box center [540, 434] width 10 height 10
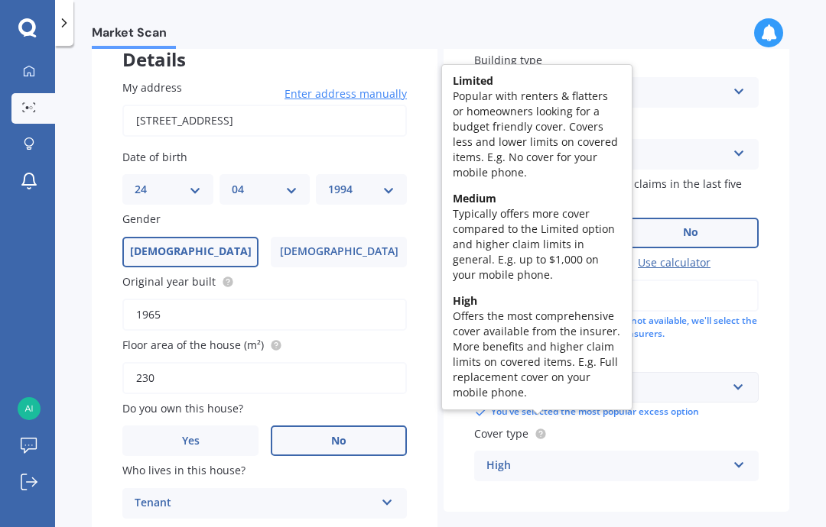
click at [733, 451] on div "High High Medium Limited" at bounding box center [616, 466] width 284 height 31
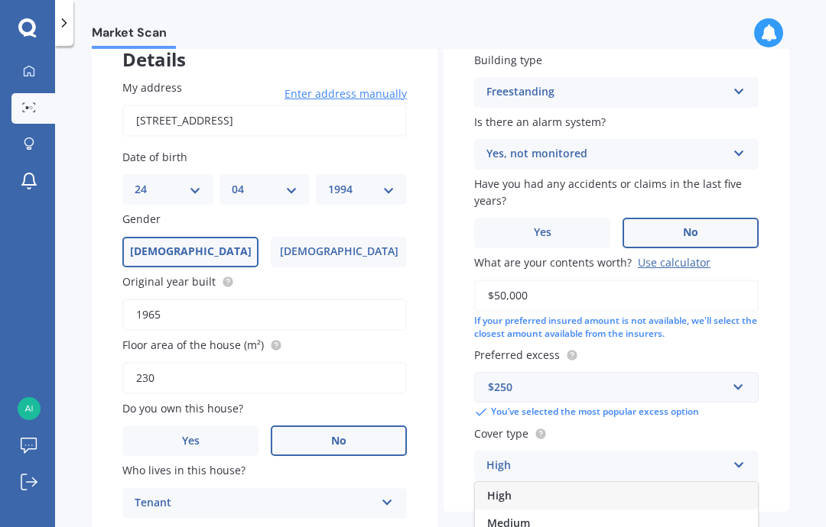
click at [733, 457] on icon at bounding box center [738, 462] width 13 height 11
select select "24"
select select "04"
select select "1994"
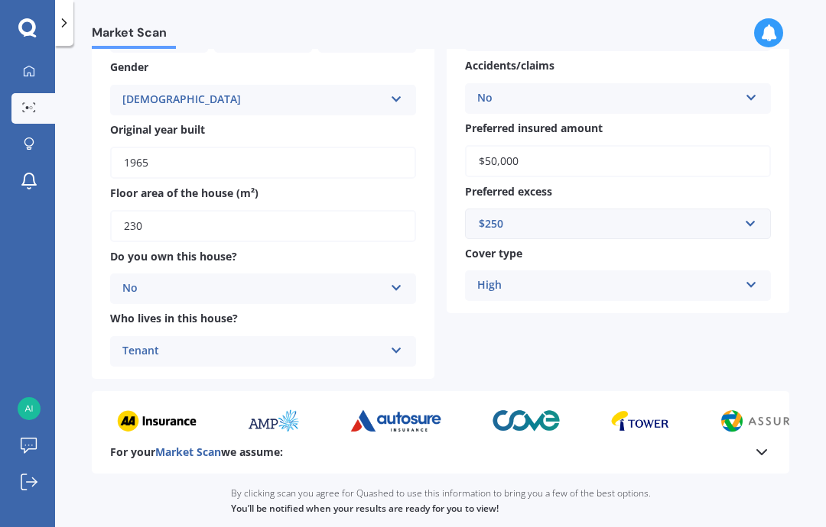
scroll to position [209, 0]
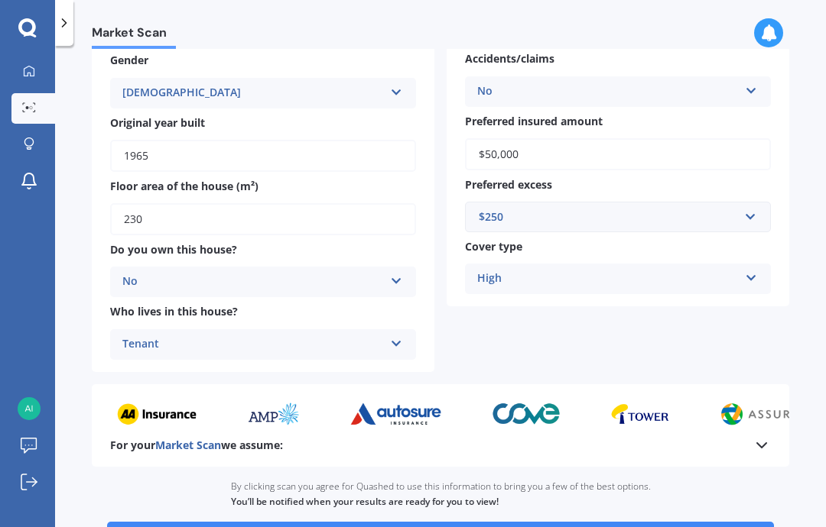
click at [604, 522] on button "Continue to scan" at bounding box center [440, 536] width 667 height 29
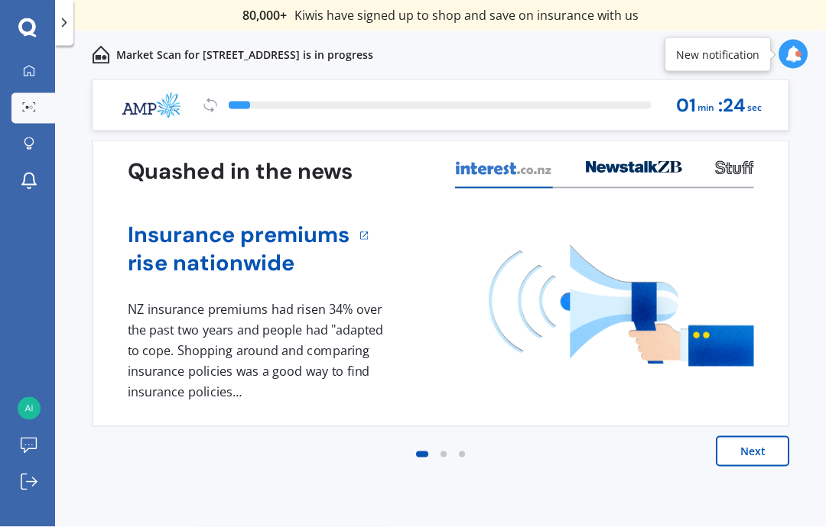
scroll to position [1, 0]
click at [756, 448] on button "Next" at bounding box center [751, 451] width 73 height 31
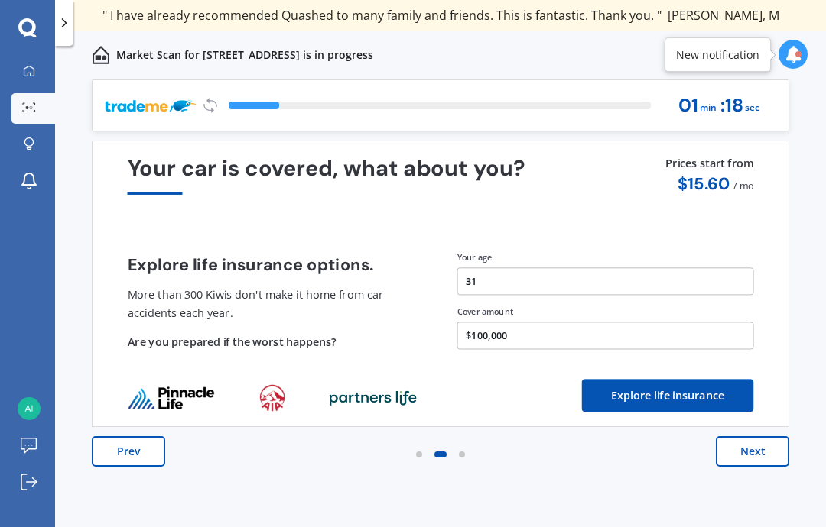
click at [771, 448] on button "Next" at bounding box center [751, 451] width 73 height 31
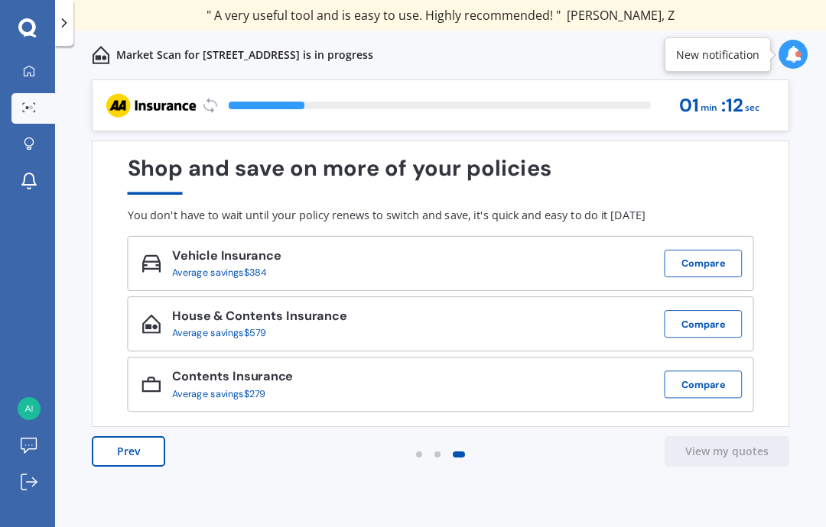
click at [112, 459] on button "Prev" at bounding box center [128, 451] width 73 height 31
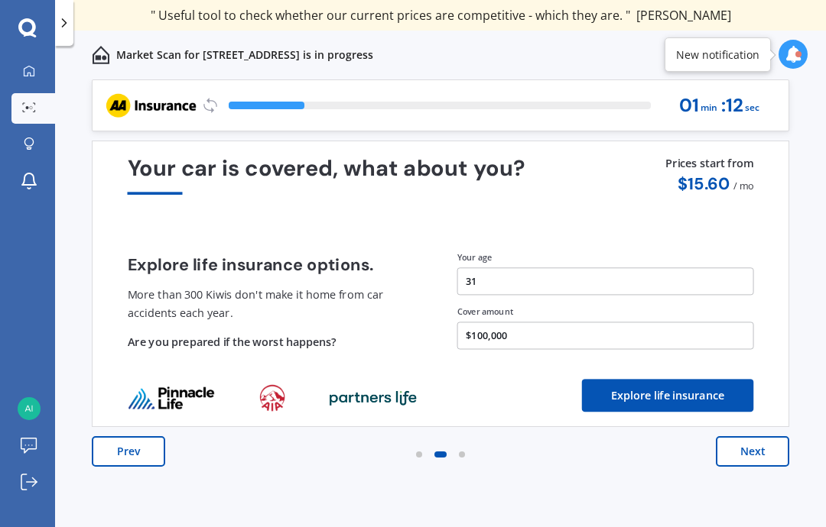
click at [112, 452] on button "Prev" at bounding box center [128, 451] width 73 height 31
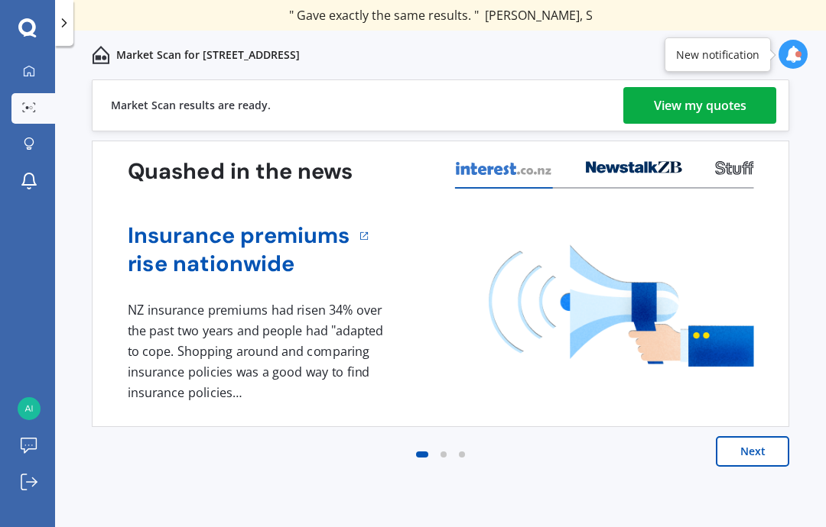
click at [749, 102] on link "View my quotes" at bounding box center [699, 105] width 153 height 37
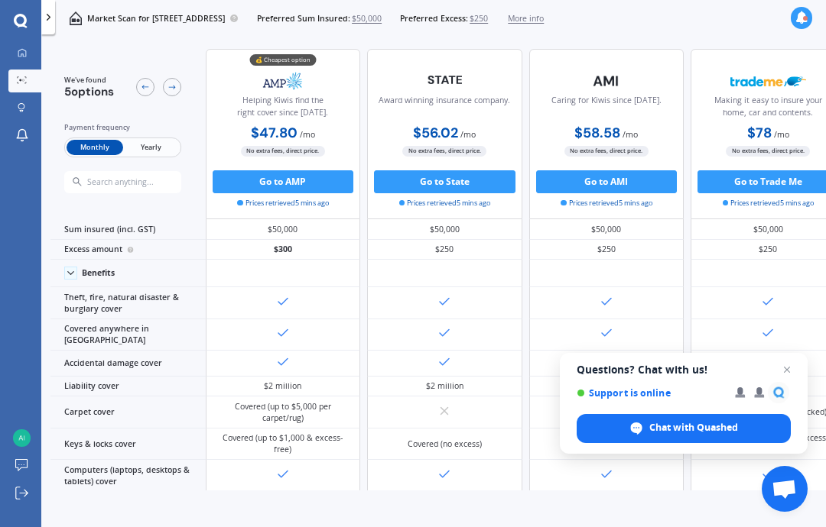
click at [784, 374] on span "Close chat" at bounding box center [786, 370] width 18 height 18
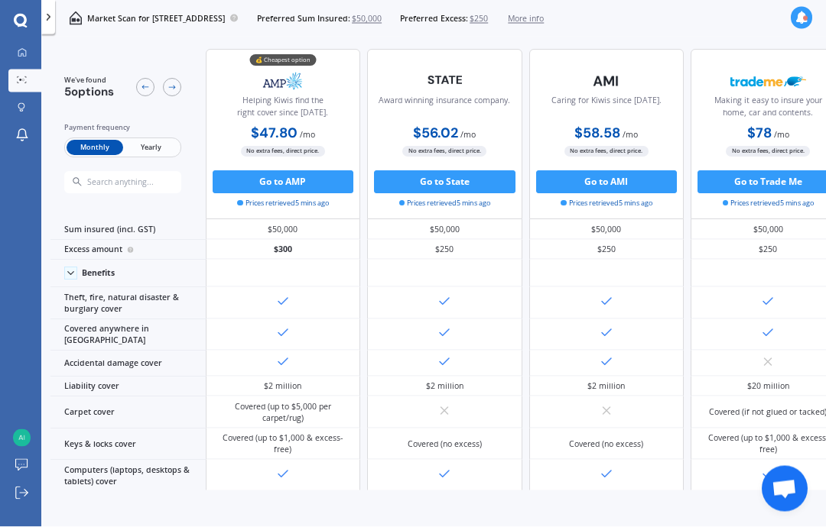
scroll to position [1, 0]
click at [128, 142] on span "Yearly" at bounding box center [151, 147] width 56 height 15
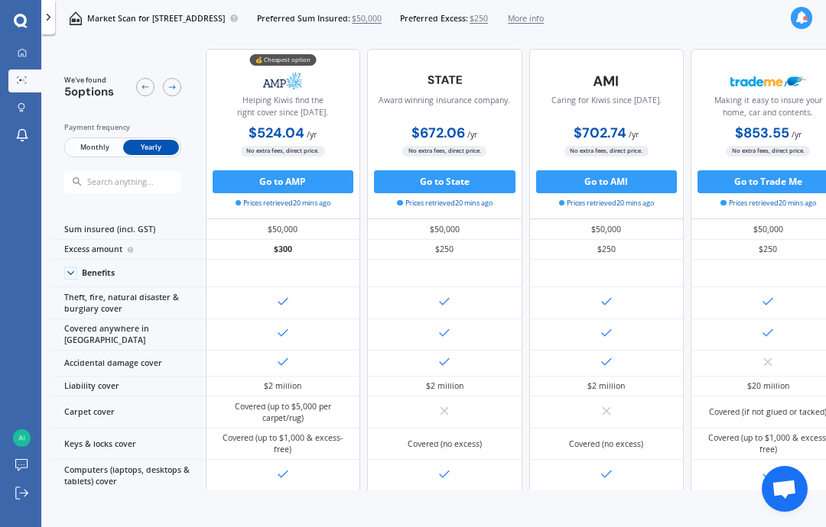
click at [128, 142] on span "Yearly" at bounding box center [151, 147] width 56 height 15
click at [82, 140] on span "Monthly" at bounding box center [95, 147] width 56 height 15
click at [150, 150] on span "Yearly" at bounding box center [151, 147] width 56 height 15
click at [92, 141] on span "Monthly" at bounding box center [95, 147] width 56 height 15
click at [159, 148] on span "Yearly" at bounding box center [151, 147] width 56 height 15
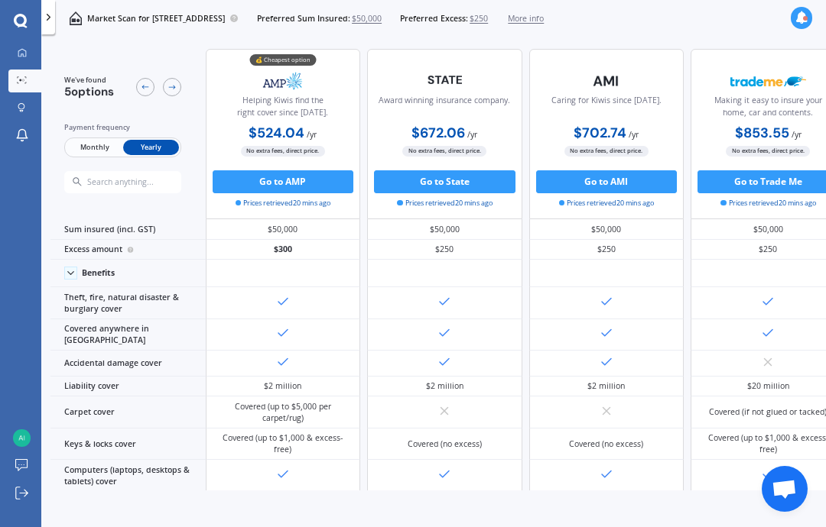
click at [90, 148] on span "Monthly" at bounding box center [95, 147] width 56 height 15
click at [166, 151] on span "Yearly" at bounding box center [151, 147] width 56 height 15
click at [74, 148] on span "Monthly" at bounding box center [95, 147] width 56 height 15
click at [140, 148] on span "Yearly" at bounding box center [151, 147] width 56 height 15
click at [15, 54] on div at bounding box center [22, 53] width 18 height 11
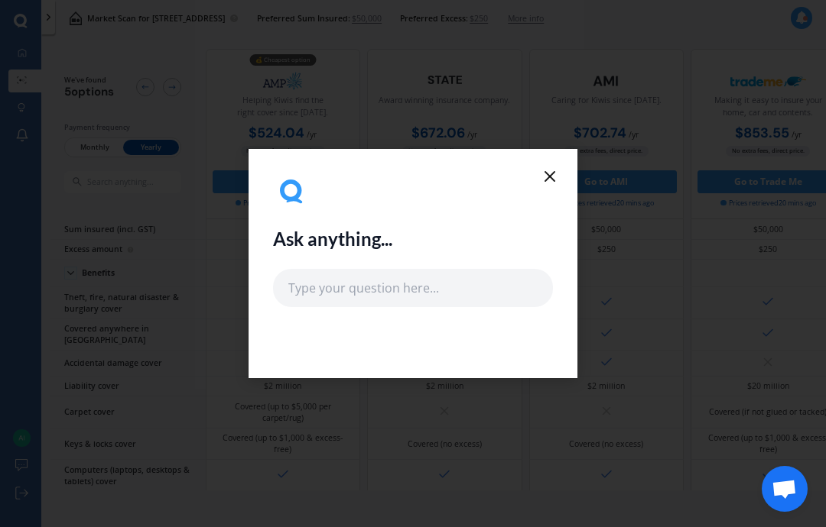
click at [192, 220] on div "Ask anything..." at bounding box center [413, 263] width 826 height 527
click at [542, 174] on icon at bounding box center [549, 176] width 18 height 18
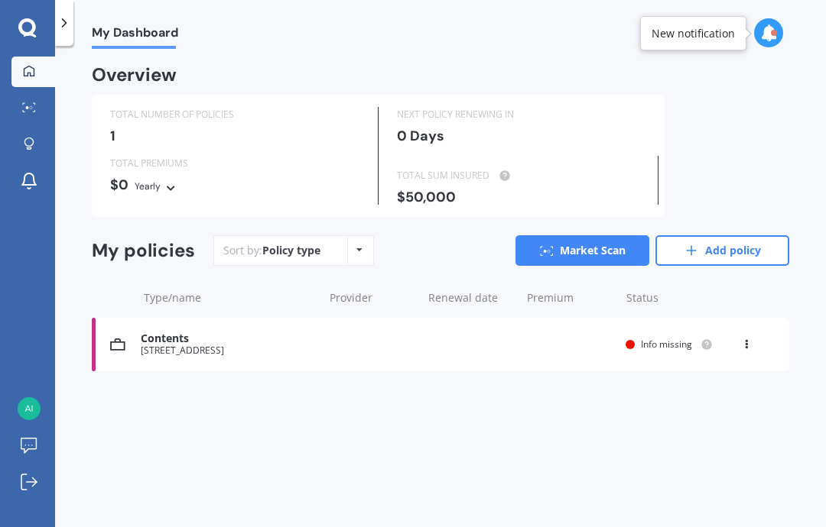
click at [29, 114] on link "Market Scan" at bounding box center [33, 108] width 44 height 31
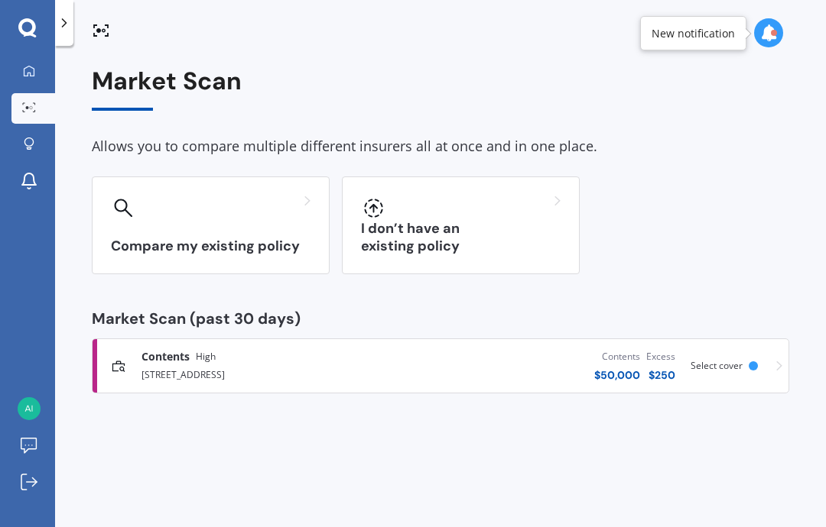
click at [494, 232] on div "I don’t have an existing policy" at bounding box center [461, 226] width 238 height 98
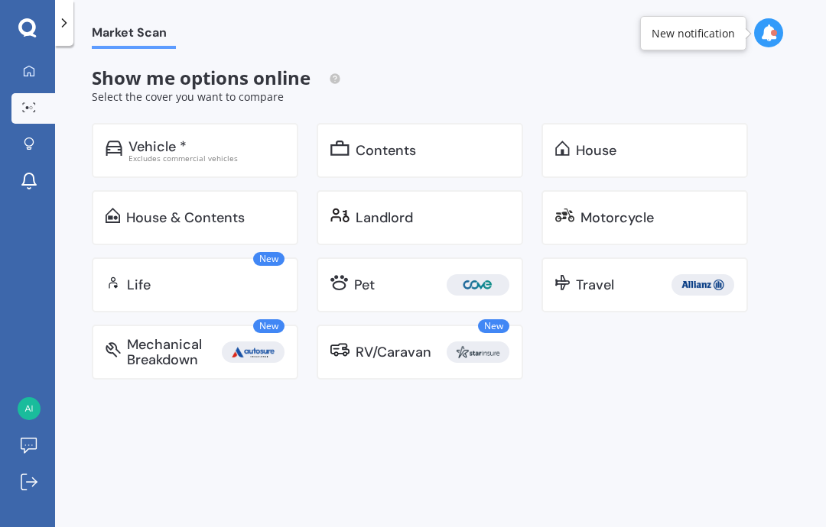
click at [210, 292] on div "New Life" at bounding box center [195, 285] width 206 height 55
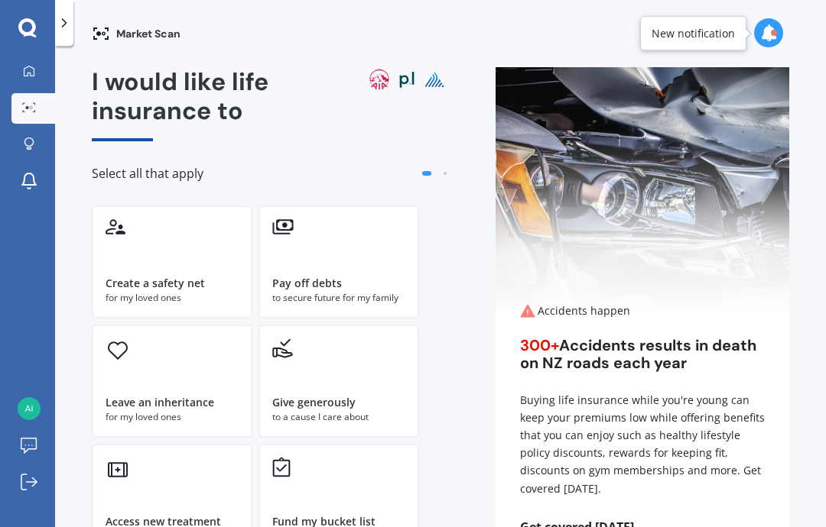
click at [38, 151] on div at bounding box center [29, 145] width 23 height 15
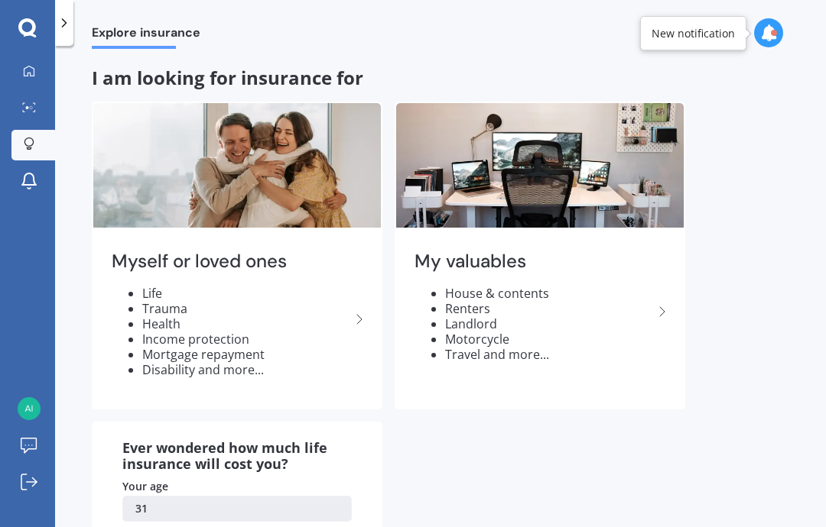
click at [67, 28] on icon at bounding box center [64, 22] width 15 height 15
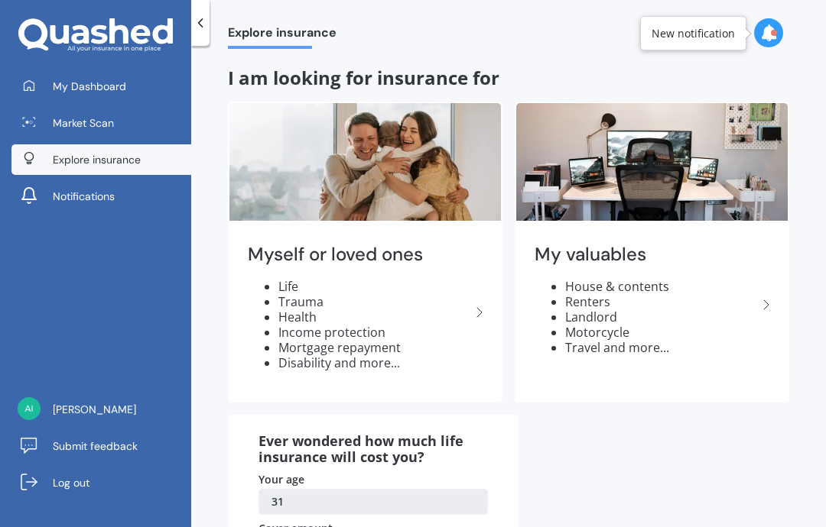
click at [209, 18] on div at bounding box center [200, 23] width 18 height 46
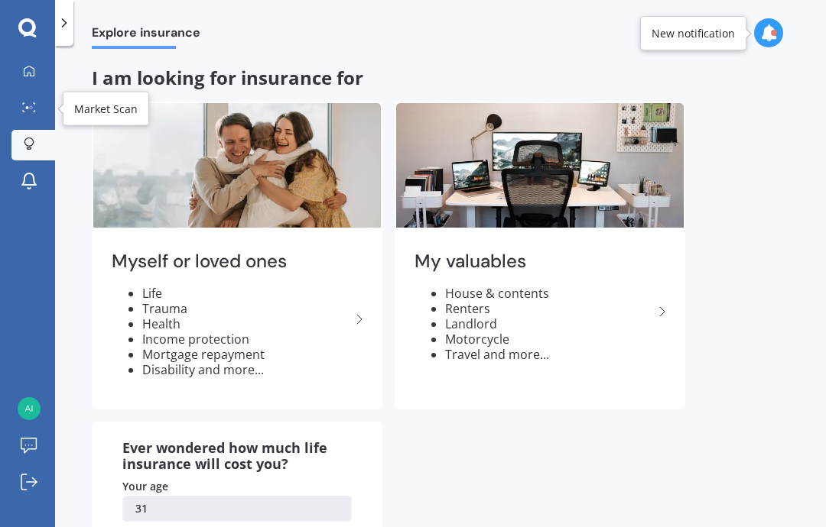
click at [12, 118] on link "Market Scan" at bounding box center [33, 108] width 44 height 31
